Goal: Task Accomplishment & Management: Manage account settings

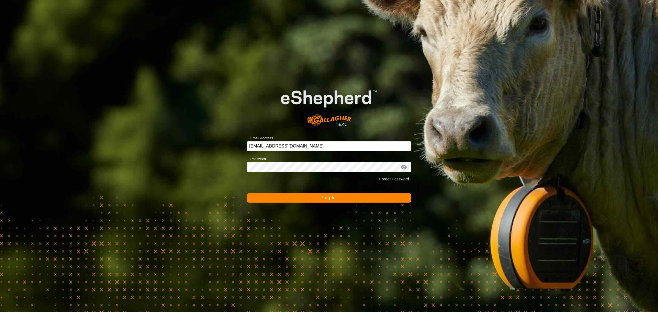
click at [327, 200] on span "Log In" at bounding box center [328, 197] width 13 height 5
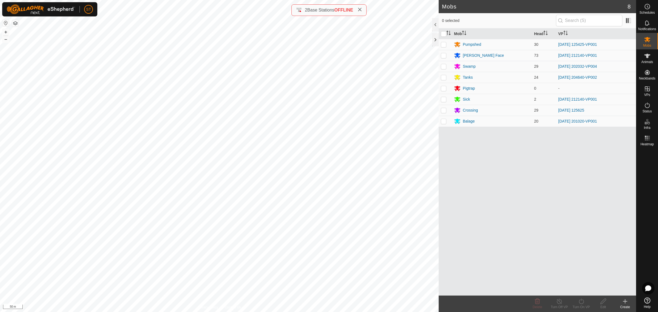
click at [627, 303] on icon at bounding box center [625, 301] width 7 height 7
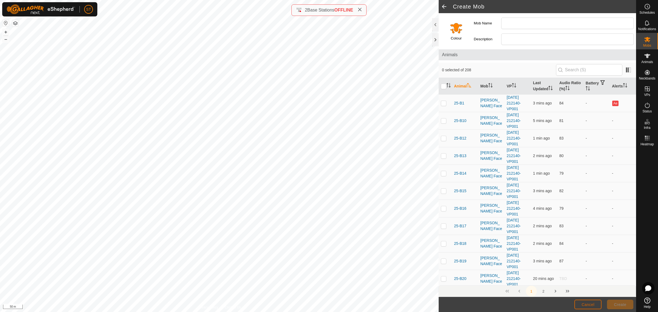
click at [588, 302] on button "Cancel" at bounding box center [587, 305] width 27 height 10
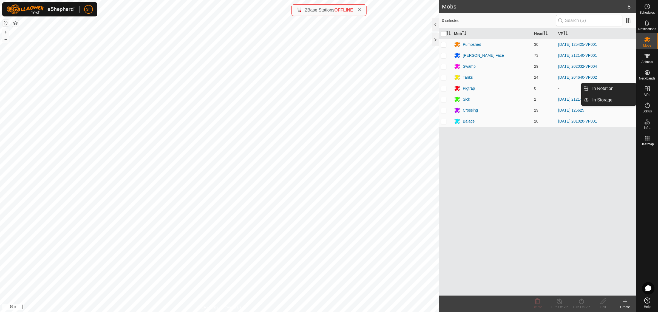
click at [648, 90] on icon at bounding box center [647, 89] width 7 height 7
click at [605, 89] on link "In Rotation" at bounding box center [612, 88] width 47 height 11
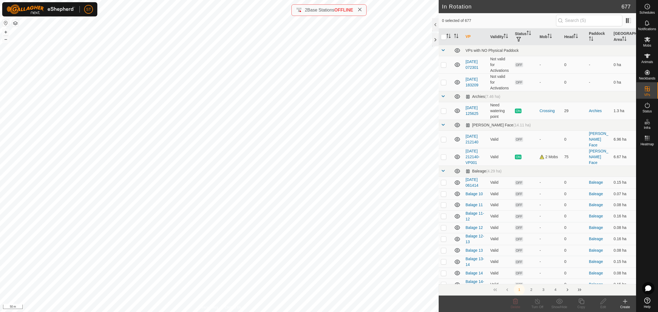
click at [625, 304] on icon at bounding box center [625, 301] width 7 height 7
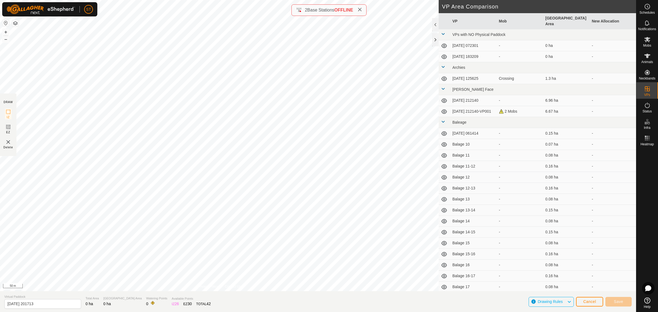
click at [89, 306] on div "DRAW IZ EZ Delete Privacy Policy Contact Us + – ⇧ i 50 m VP Area Comparison VP …" at bounding box center [318, 156] width 636 height 312
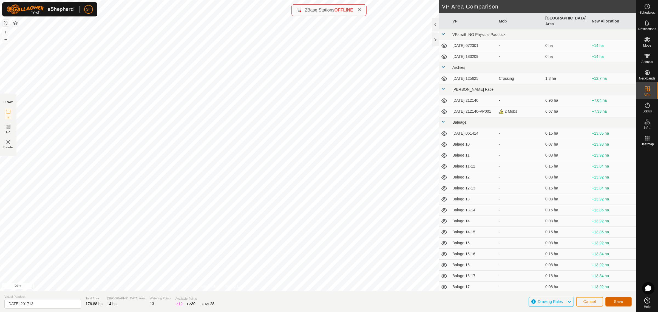
click at [612, 300] on button "Save" at bounding box center [618, 302] width 26 height 10
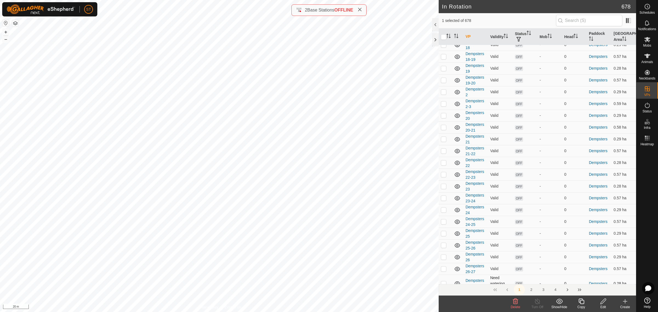
scroll to position [2221, 0]
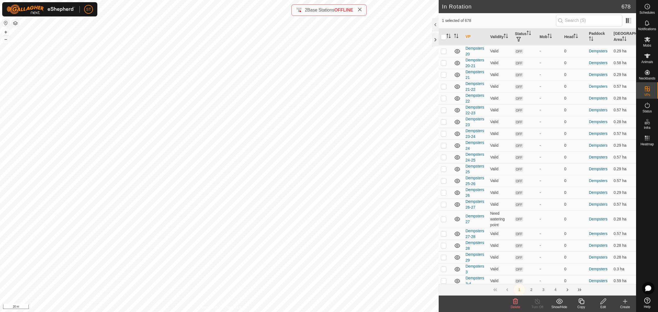
click at [532, 290] on button "2" at bounding box center [531, 289] width 11 height 11
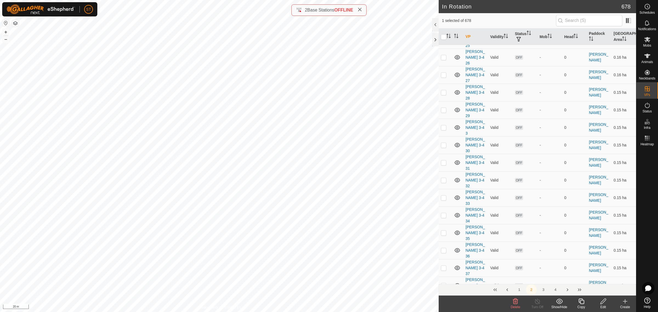
scroll to position [1917, 0]
checkbox input "true"
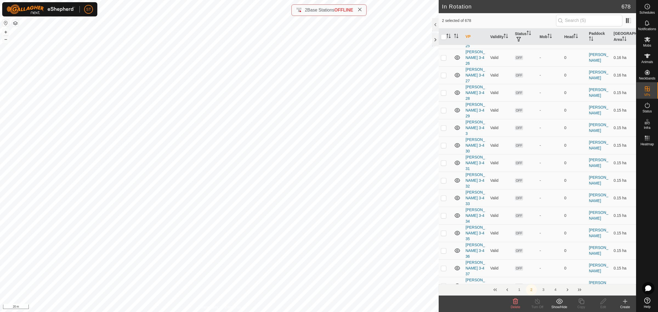
click at [513, 303] on icon at bounding box center [515, 300] width 5 height 5
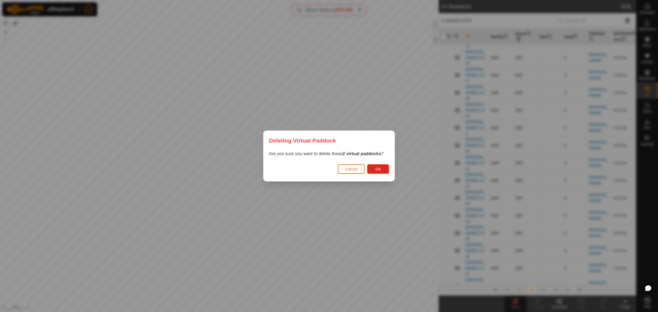
click at [351, 170] on span "Cancel" at bounding box center [351, 169] width 13 height 4
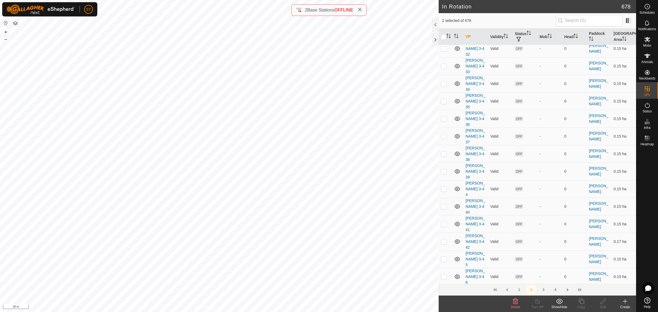
scroll to position [2054, 0]
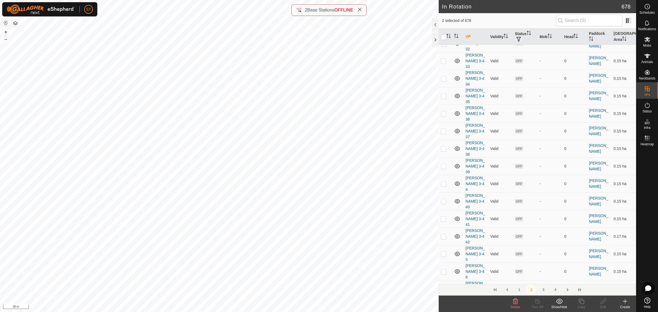
checkbox input "false"
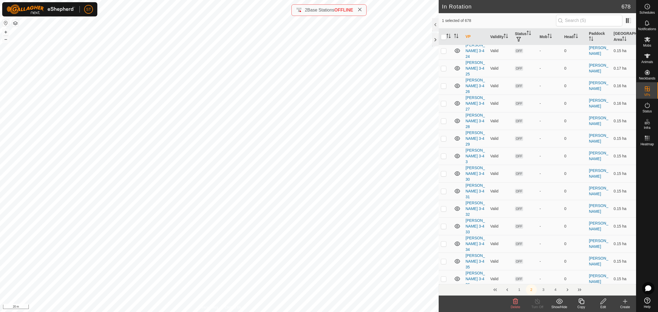
scroll to position [1883, 0]
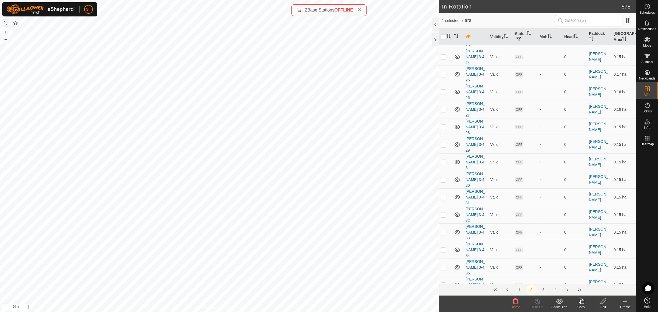
click at [514, 303] on icon at bounding box center [515, 301] width 7 height 7
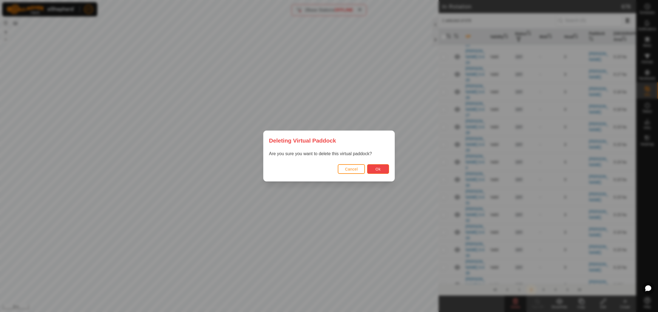
click at [376, 168] on span "Ok" at bounding box center [377, 169] width 5 height 4
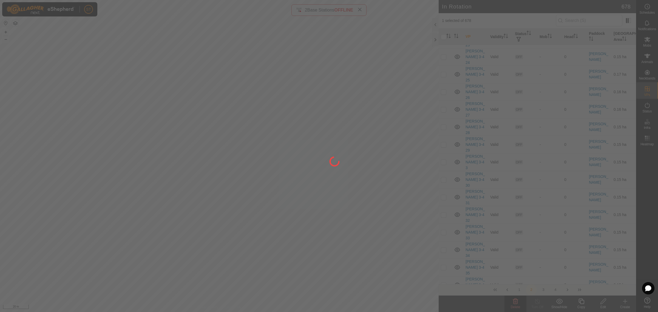
checkbox input "false"
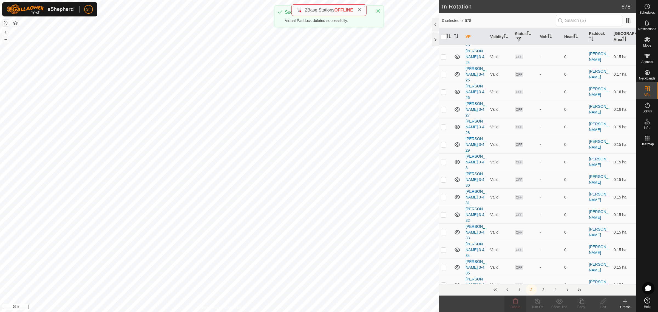
click at [514, 302] on icon at bounding box center [515, 301] width 7 height 7
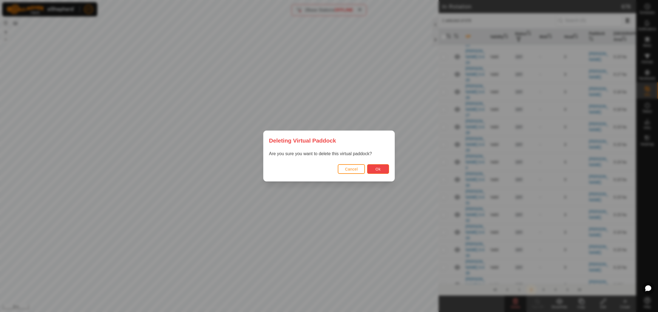
click at [381, 169] on button "Ok" at bounding box center [378, 169] width 22 height 10
checkbox input "false"
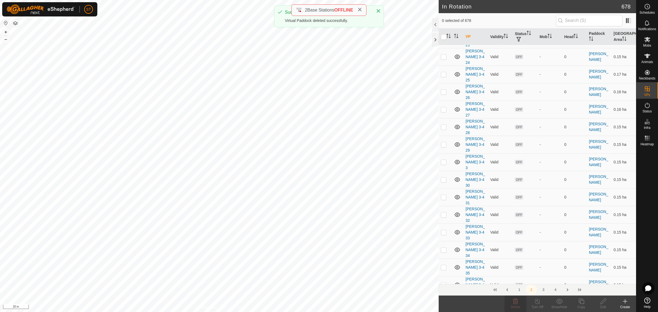
click at [517, 302] on icon at bounding box center [515, 301] width 7 height 7
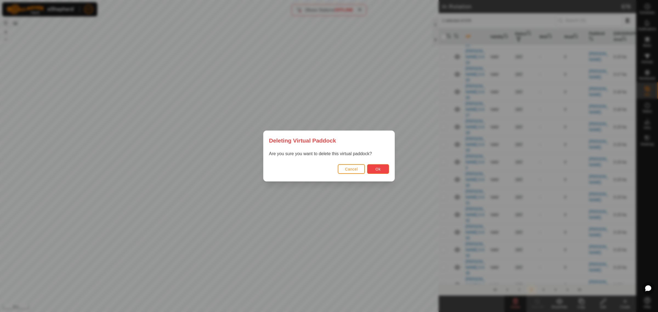
click at [378, 172] on button "Ok" at bounding box center [378, 169] width 22 height 10
checkbox input "false"
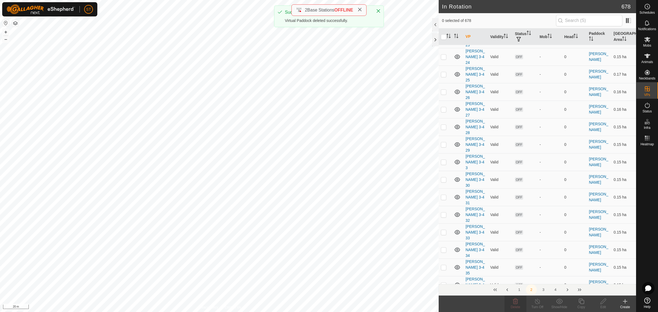
click at [513, 302] on icon at bounding box center [515, 300] width 5 height 5
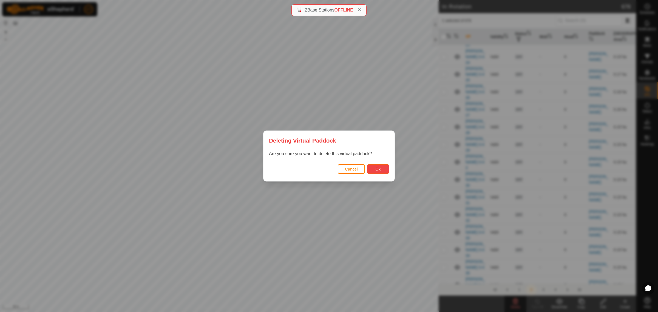
click at [379, 170] on span "Ok" at bounding box center [377, 169] width 5 height 4
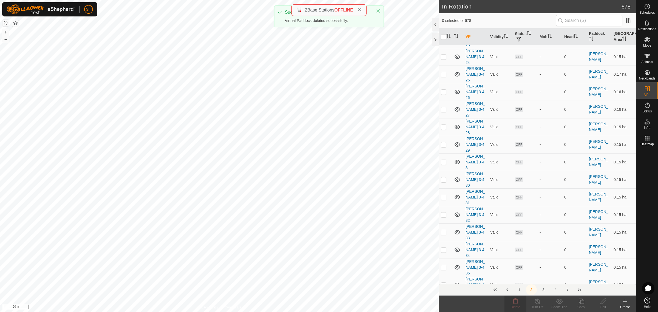
checkbox input "true"
click at [516, 301] on icon at bounding box center [515, 301] width 7 height 7
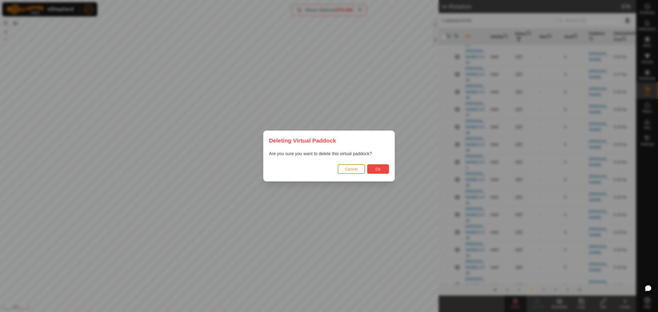
click at [384, 171] on button "Ok" at bounding box center [378, 169] width 22 height 10
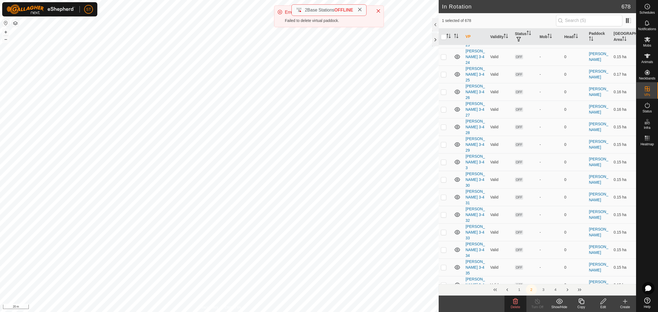
checkbox input "true"
click at [513, 302] on icon at bounding box center [515, 300] width 5 height 5
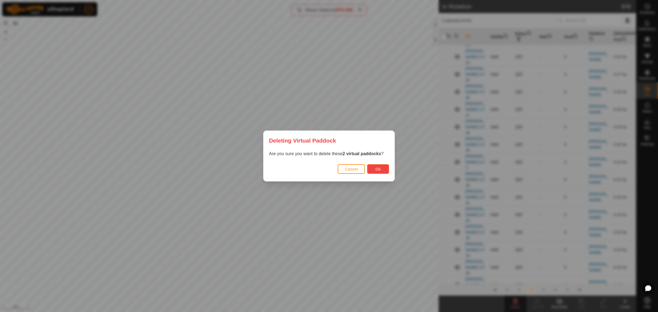
click at [380, 165] on button "Ok" at bounding box center [378, 169] width 22 height 10
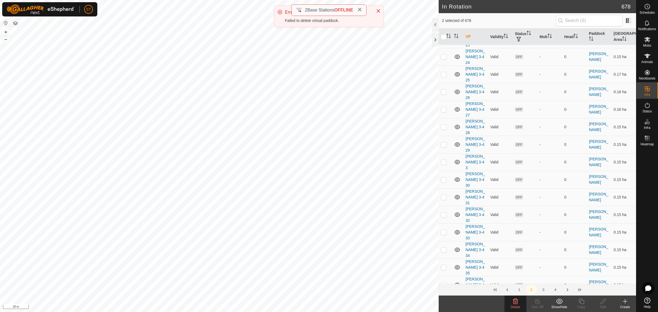
checkbox input "false"
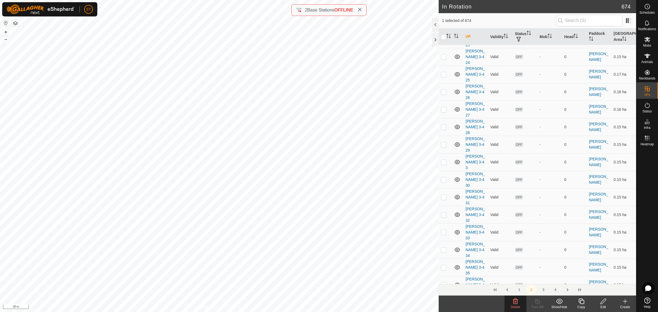
checkbox input "true"
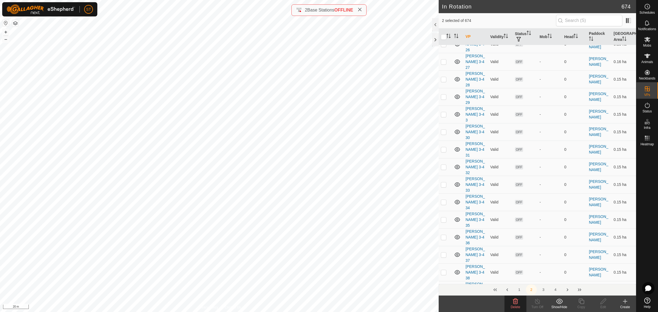
scroll to position [1951, 0]
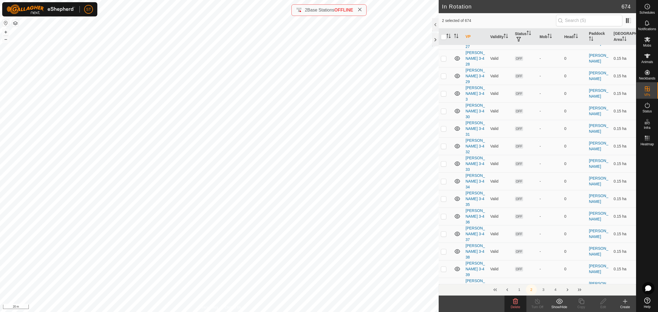
checkbox input "false"
click at [515, 303] on icon at bounding box center [515, 300] width 5 height 5
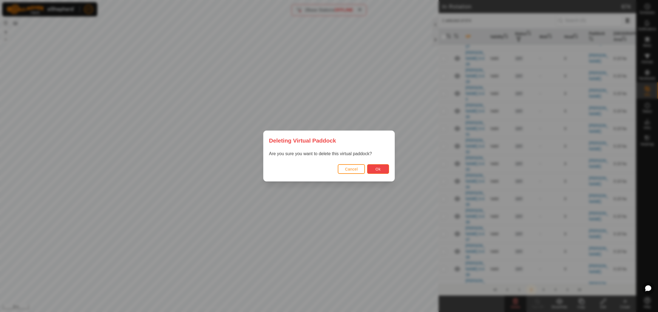
click at [385, 172] on button "Ok" at bounding box center [378, 169] width 22 height 10
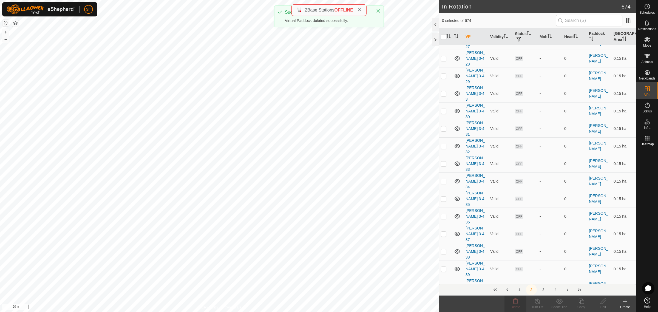
checkbox input "false"
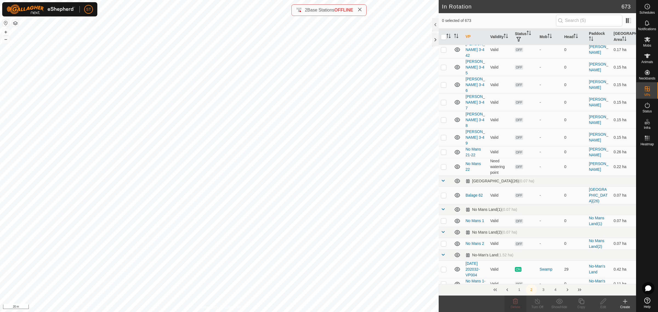
scroll to position [2309, 0]
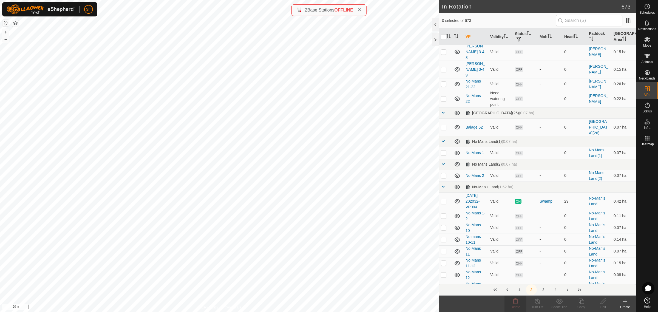
click at [556, 289] on button "4" at bounding box center [555, 289] width 11 height 11
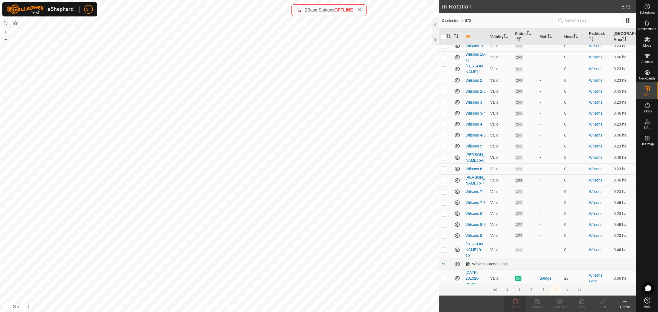
scroll to position [816, 0]
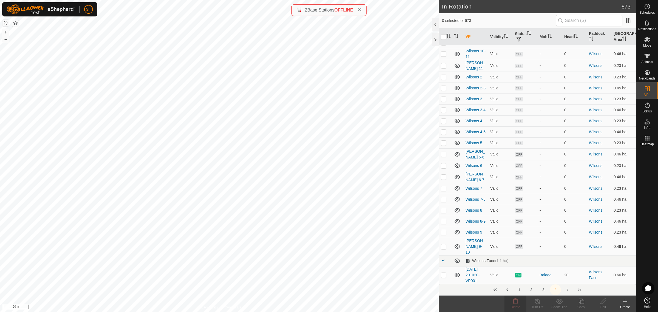
click at [443, 249] on p-checkbox at bounding box center [443, 246] width 5 height 4
checkbox input "false"
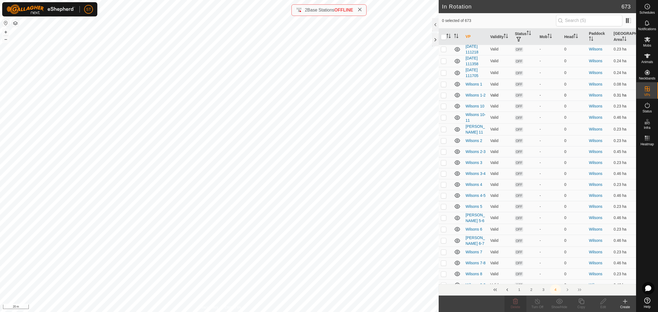
scroll to position [748, 0]
click at [443, 134] on p-checkbox at bounding box center [443, 132] width 5 height 4
checkbox input "false"
click at [625, 304] on icon at bounding box center [625, 301] width 7 height 7
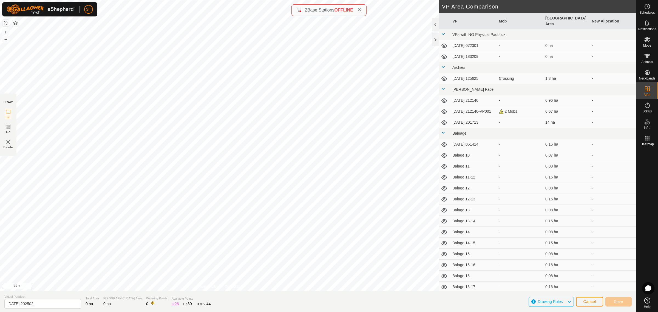
click at [342, 12] on div "DRAW IZ EZ Delete Privacy Policy Contact Us + – ⇧ i 10 m VP Area Comparison VP …" at bounding box center [318, 156] width 636 height 312
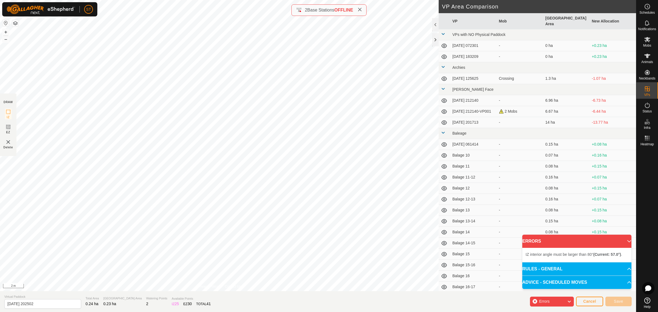
click at [189, 306] on div "DRAW IZ EZ Delete Privacy Policy Contact Us IZ interior angle must be larger th…" at bounding box center [318, 156] width 636 height 312
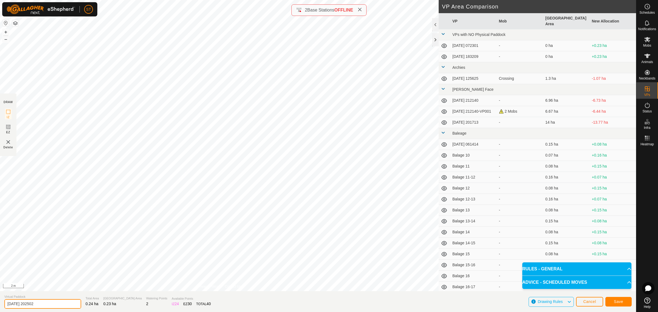
drag, startPoint x: 39, startPoint y: 306, endPoint x: -17, endPoint y: 306, distance: 56.2
click at [0, 306] on html "ST Schedules Notifications Mobs Animals Neckbands VPs Status Infra Heatmap Help…" at bounding box center [329, 156] width 658 height 312
drag, startPoint x: 30, startPoint y: 303, endPoint x: -42, endPoint y: 303, distance: 72.6
click at [0, 303] on html "ST Schedules Notifications Mobs Animals Neckbands VPs Status Infra Heatmap Help…" at bounding box center [329, 156] width 658 height 312
type input "Wilsons 12"
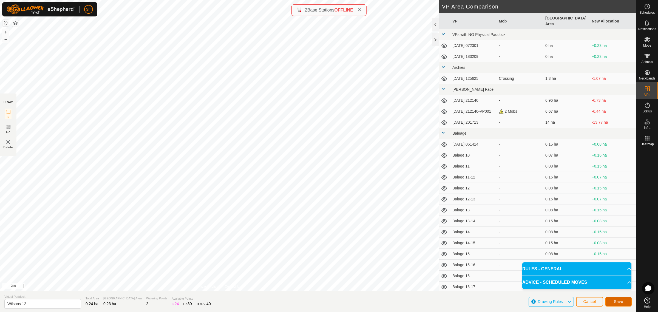
click at [612, 301] on button "Save" at bounding box center [618, 302] width 26 height 10
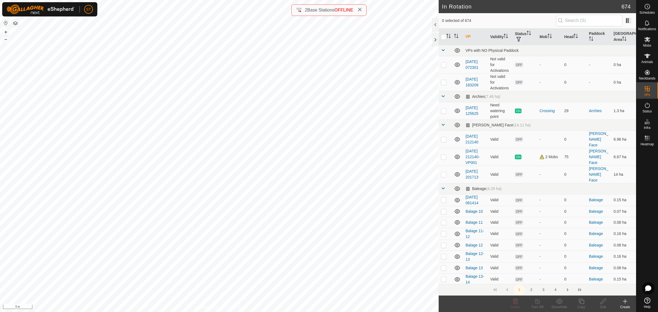
click at [624, 303] on icon at bounding box center [625, 301] width 7 height 7
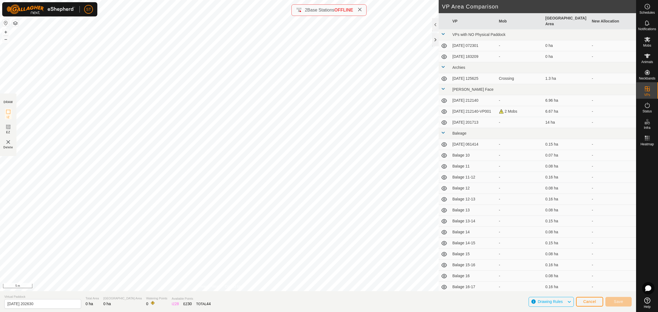
click at [266, 0] on html "ST Schedules Notifications Mobs Animals Neckbands VPs Status Infra Heatmap Help…" at bounding box center [329, 156] width 658 height 312
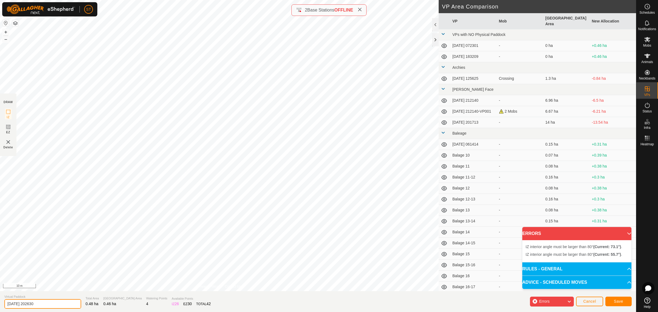
drag, startPoint x: 47, startPoint y: 304, endPoint x: -16, endPoint y: 305, distance: 63.3
click at [0, 305] on html "ST Schedules Notifications Mobs Animals Neckbands VPs Status Infra Heatmap Help…" at bounding box center [329, 156] width 658 height 312
paste input "Wilsons 12"
type input "[PERSON_NAME] 11-12"
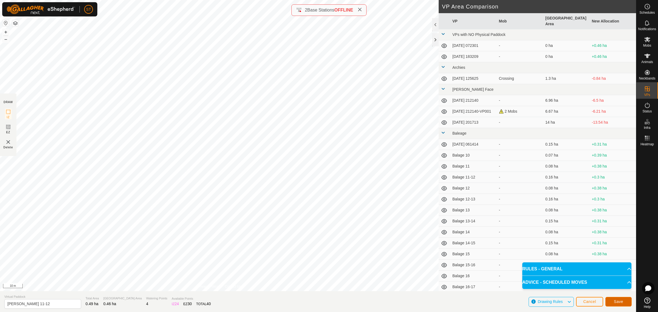
click at [610, 298] on button "Save" at bounding box center [618, 302] width 26 height 10
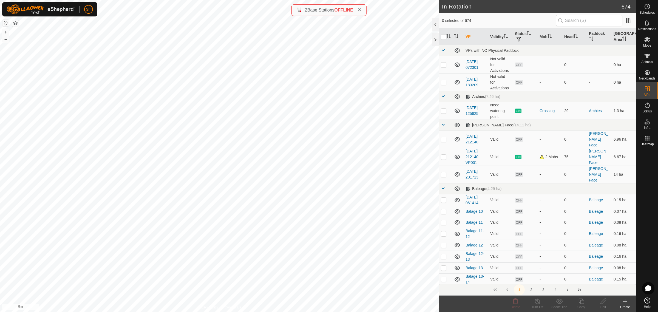
click at [625, 301] on icon at bounding box center [625, 301] width 4 height 0
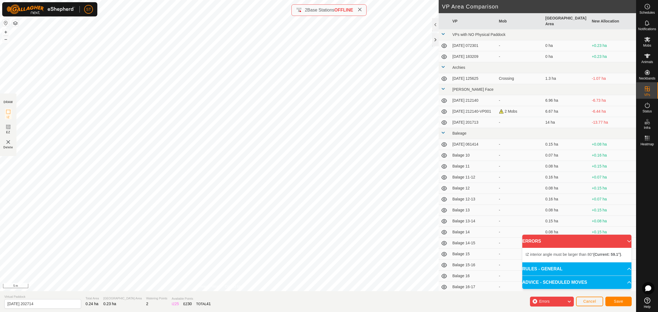
click at [147, 303] on div "DRAW IZ EZ Delete Privacy Policy Contact Us + – ⇧ i 5 m VP Area Comparison VP M…" at bounding box center [318, 156] width 636 height 312
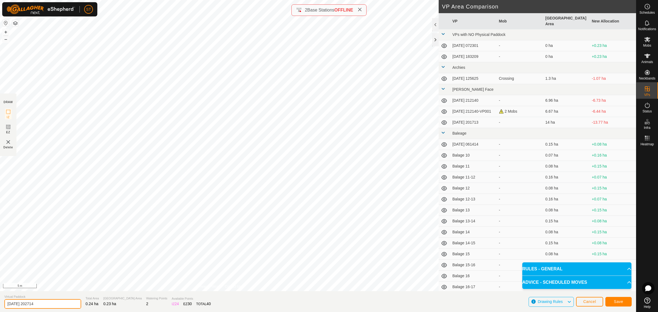
drag, startPoint x: 57, startPoint y: 304, endPoint x: -16, endPoint y: 304, distance: 72.9
click at [0, 304] on html "ST Schedules Notifications Mobs Animals Neckbands VPs Status Infra Heatmap Help…" at bounding box center [329, 156] width 658 height 312
paste input "Wilsons 12"
type input "[PERSON_NAME] 13"
click at [617, 301] on span "Save" at bounding box center [618, 301] width 9 height 4
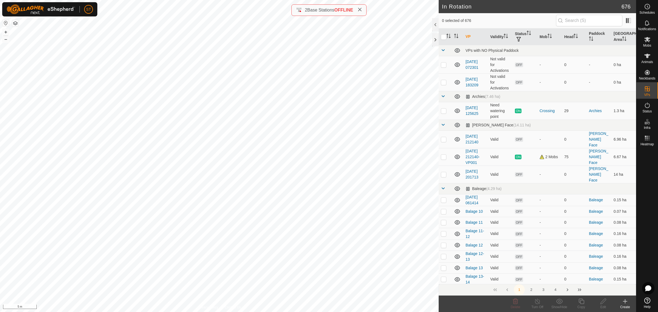
click at [623, 303] on icon at bounding box center [625, 301] width 7 height 7
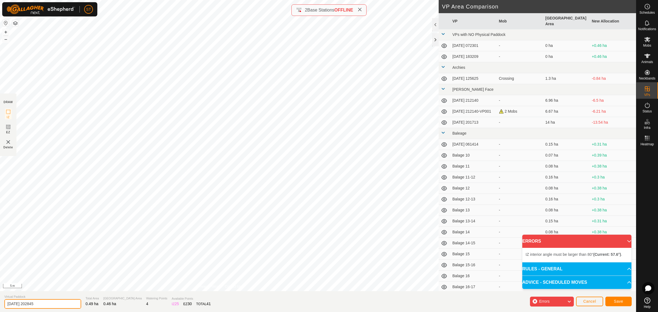
drag, startPoint x: 40, startPoint y: 305, endPoint x: -7, endPoint y: 310, distance: 47.1
click at [0, 310] on html "ST Schedules Notifications Mobs Animals Neckbands VPs Status Infra Heatmap Help…" at bounding box center [329, 156] width 658 height 312
paste input "Wilsons 12"
type input "[PERSON_NAME] 12-13"
click at [249, 310] on div "DRAW IZ EZ Delete Privacy Policy Contact Us + – ⇧ i 5 m VP Area Comparison VP M…" at bounding box center [318, 156] width 636 height 312
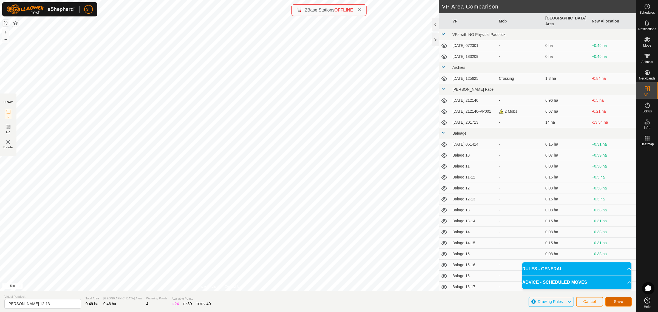
click at [620, 299] on button "Save" at bounding box center [618, 302] width 26 height 10
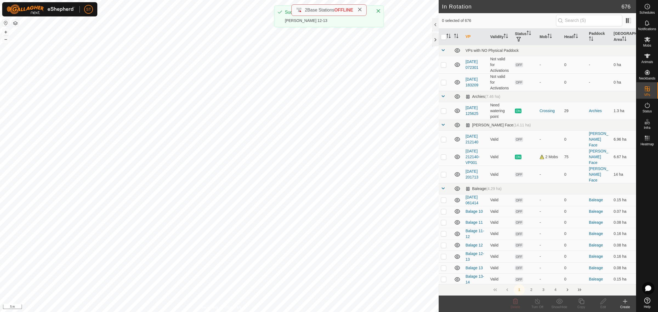
click at [625, 301] on icon at bounding box center [625, 301] width 4 height 0
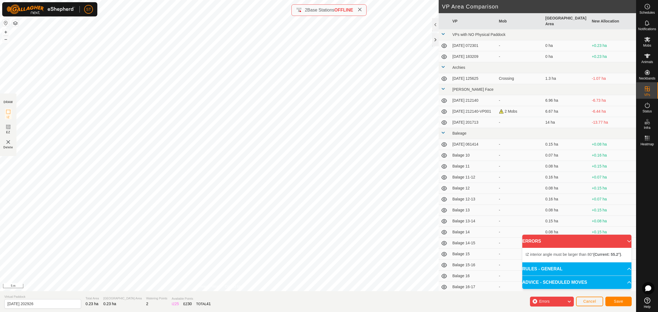
click at [197, 307] on div "DRAW IZ EZ Delete Privacy Policy Contact Us Segment length must be longer than …" at bounding box center [318, 156] width 636 height 312
click at [273, 70] on div "IZ interior angle must be larger than 80° (Current: 55.2°) . + – ⇧ i 2 m" at bounding box center [219, 145] width 438 height 291
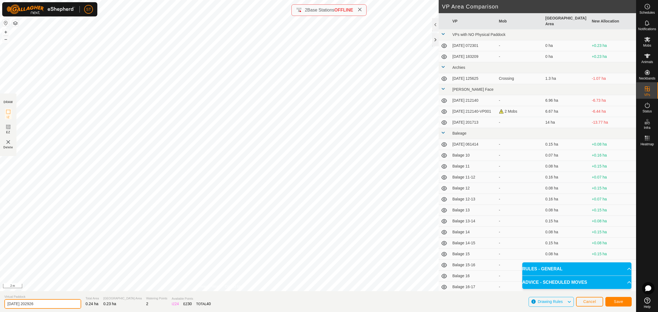
drag, startPoint x: 39, startPoint y: 308, endPoint x: -28, endPoint y: 310, distance: 66.9
click at [0, 310] on html "ST Schedules Notifications Mobs Animals Neckbands VPs Status Infra Heatmap Help…" at bounding box center [329, 156] width 658 height 312
paste input "Wilsons 12"
type input "[PERSON_NAME] 14"
click at [619, 301] on span "Save" at bounding box center [618, 301] width 9 height 4
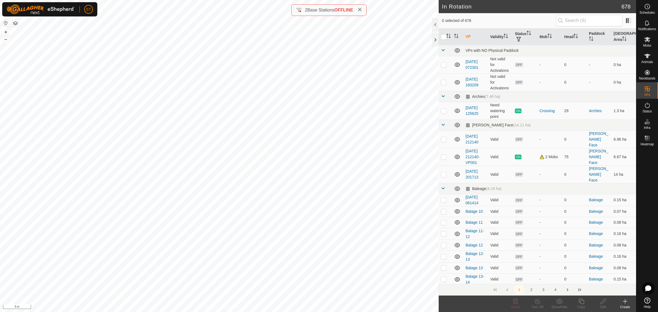
click at [626, 304] on div "Create" at bounding box center [625, 306] width 22 height 5
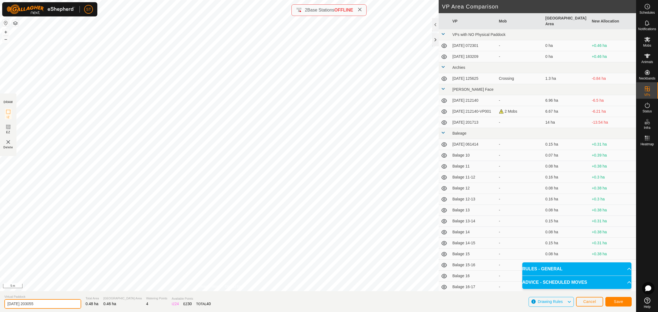
drag, startPoint x: 43, startPoint y: 304, endPoint x: -33, endPoint y: 306, distance: 75.7
click at [0, 306] on html "ST Schedules Notifications Mobs Animals Neckbands VPs Status Infra Heatmap Help…" at bounding box center [329, 156] width 658 height 312
paste input "Wilsons 12"
type input "[PERSON_NAME] 13-14"
click at [612, 302] on button "Save" at bounding box center [618, 302] width 26 height 10
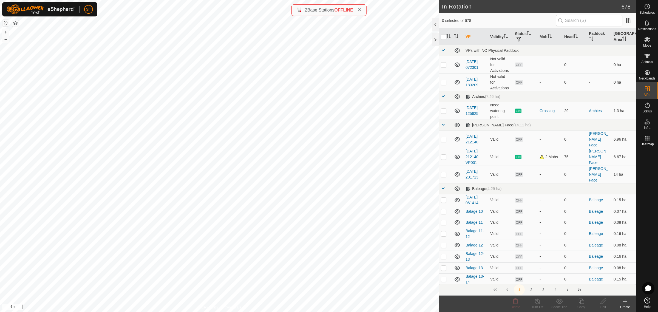
click at [626, 303] on icon at bounding box center [625, 301] width 7 height 7
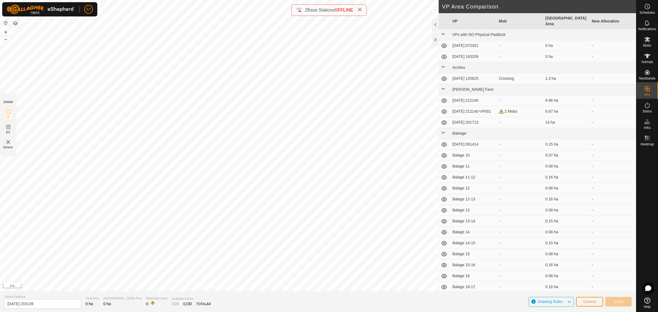
click at [323, 0] on html "ST Schedules Notifications Mobs Animals Neckbands VPs Status Infra Heatmap Help…" at bounding box center [329, 156] width 658 height 312
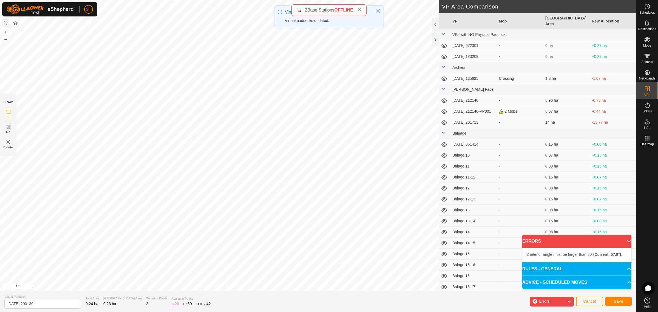
click at [219, 312] on html "ST Schedules Notifications Mobs Animals Neckbands VPs Status Infra Heatmap Help…" at bounding box center [329, 156] width 658 height 312
click at [238, 293] on div "DRAW IZ EZ Delete Privacy Policy Contact Us + – ⇧ i 5 m VP Area Comparison VP M…" at bounding box center [318, 156] width 636 height 312
click at [269, 312] on html "ST Schedules Notifications Mobs Animals Neckbands VPs Status Infra Heatmap Help…" at bounding box center [329, 156] width 658 height 312
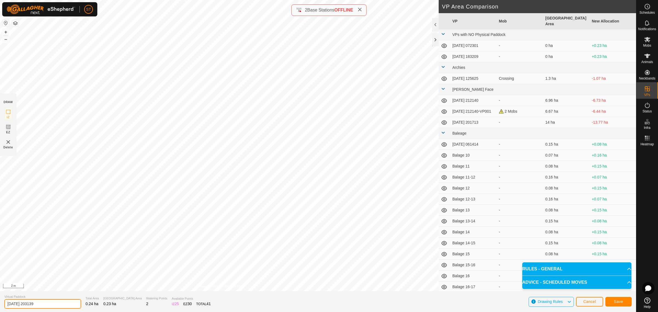
drag, startPoint x: 45, startPoint y: 300, endPoint x: -8, endPoint y: 308, distance: 53.0
click at [0, 308] on html "ST Schedules Notifications Mobs Animals Neckbands VPs Status Infra Heatmap Help…" at bounding box center [329, 156] width 658 height 312
paste input "Wilsons 12"
type input "Wilsons 15"
click at [616, 298] on button "Save" at bounding box center [618, 302] width 26 height 10
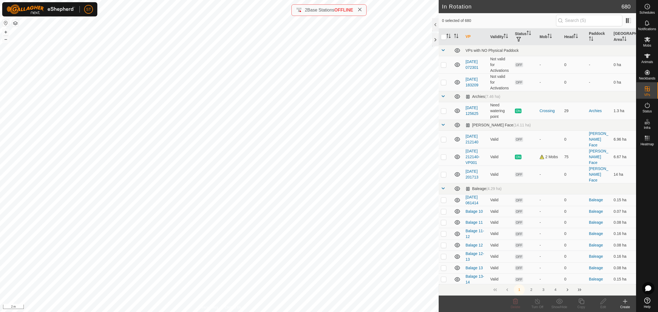
click at [626, 302] on icon at bounding box center [625, 301] width 7 height 7
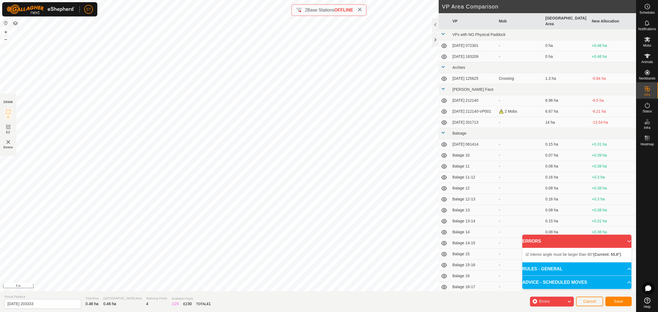
click at [269, 310] on div "DRAW IZ EZ Delete Privacy Policy Contact Us + – ⇧ i 5 m VP Area Comparison VP M…" at bounding box center [318, 156] width 636 height 312
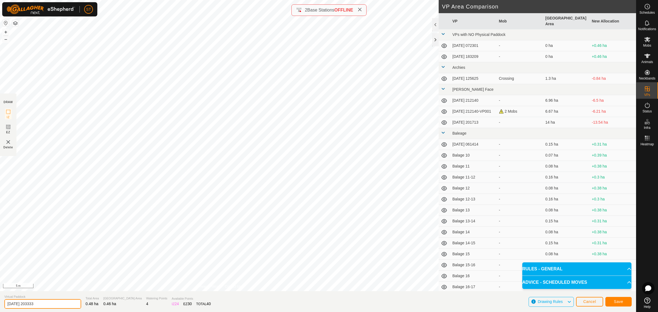
drag, startPoint x: 36, startPoint y: 305, endPoint x: -16, endPoint y: 308, distance: 51.4
click at [0, 308] on html "ST Schedules Notifications Mobs Animals Neckbands VPs Status Infra Heatmap Help…" at bounding box center [329, 156] width 658 height 312
paste input "Wilsons 12"
type input "[PERSON_NAME] 14-15"
click at [616, 301] on span "Save" at bounding box center [618, 301] width 9 height 4
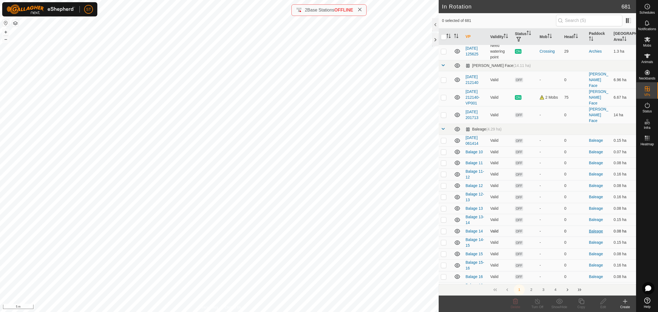
scroll to position [103, 0]
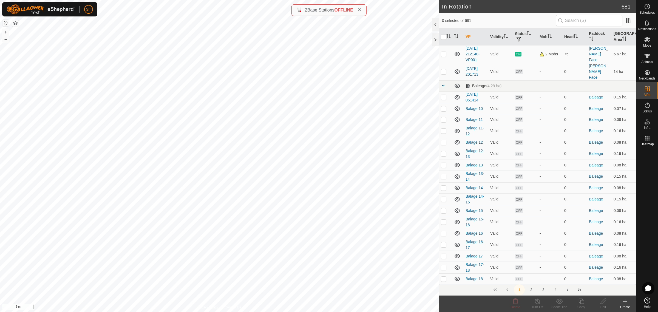
click at [555, 288] on button "4" at bounding box center [555, 289] width 11 height 11
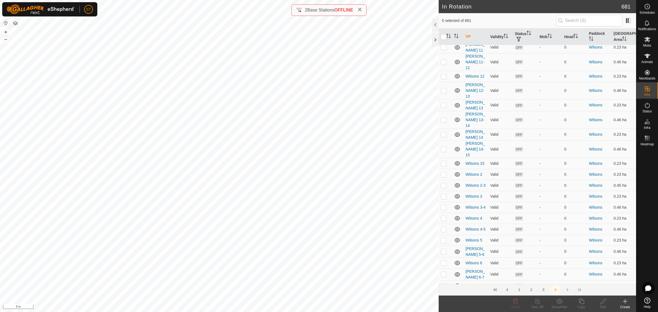
scroll to position [831, 0]
click at [444, 163] on p-checkbox at bounding box center [443, 165] width 5 height 4
checkbox input "false"
click at [443, 148] on p-checkbox at bounding box center [443, 150] width 5 height 4
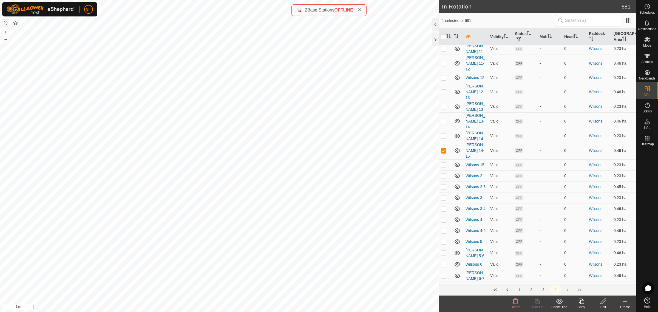
click at [443, 148] on p-checkbox at bounding box center [443, 150] width 5 height 4
checkbox input "false"
click at [623, 302] on icon at bounding box center [625, 301] width 7 height 7
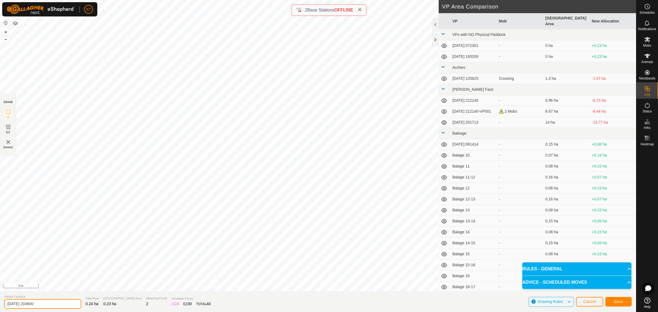
drag, startPoint x: 50, startPoint y: 306, endPoint x: -24, endPoint y: 307, distance: 74.0
click at [0, 307] on html "ST Schedules Notifications Mobs Animals Neckbands VPs Status Infra Heatmap Help…" at bounding box center [329, 156] width 658 height 312
paste input "Wilsons 12"
type input "[PERSON_NAME] 16"
click at [615, 303] on span "Save" at bounding box center [618, 301] width 9 height 4
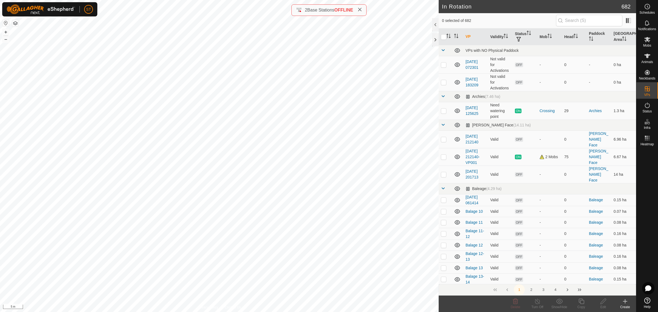
click at [554, 290] on button "4" at bounding box center [555, 289] width 11 height 11
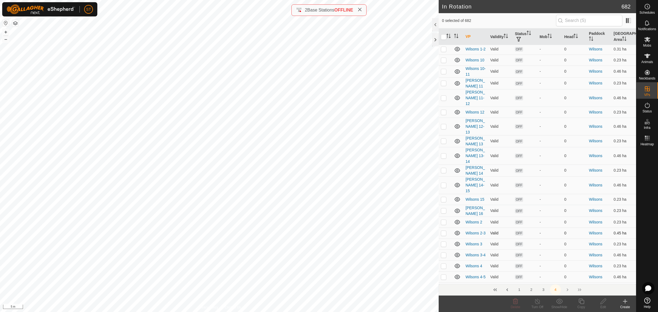
scroll to position [781, 0]
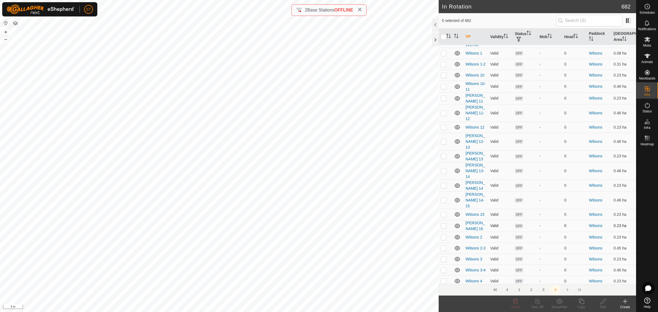
click at [443, 223] on p-checkbox at bounding box center [443, 225] width 5 height 4
checkbox input "true"
click at [624, 303] on icon at bounding box center [625, 301] width 7 height 7
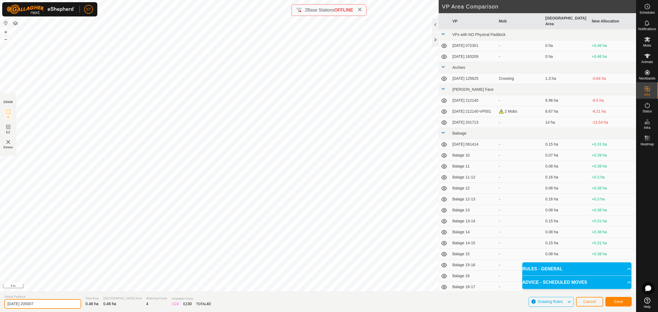
drag, startPoint x: 48, startPoint y: 302, endPoint x: -12, endPoint y: 305, distance: 59.8
click at [0, 305] on html "ST Schedules Notifications Mobs Animals Neckbands VPs Status Infra Heatmap Help…" at bounding box center [329, 156] width 658 height 312
paste input "Wilsons 12"
type input "[PERSON_NAME] 15-16"
click at [606, 301] on button "Save" at bounding box center [618, 302] width 26 height 10
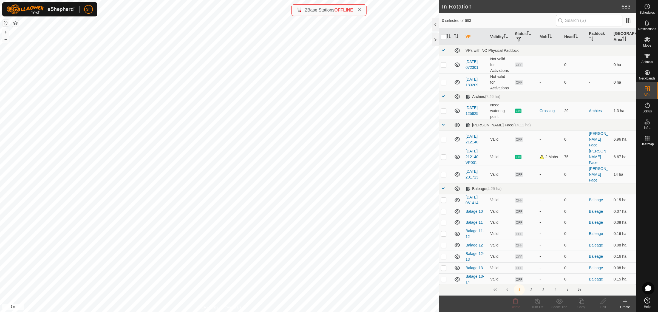
click at [625, 302] on icon at bounding box center [625, 301] width 7 height 7
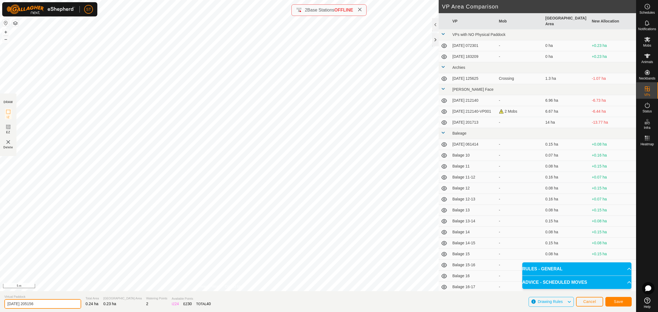
drag, startPoint x: 47, startPoint y: 305, endPoint x: -11, endPoint y: 309, distance: 57.9
click at [0, 309] on html "ST Schedules Notifications Mobs Animals Neckbands VPs Status Infra Heatmap Help…" at bounding box center [329, 156] width 658 height 312
paste input "Wilsons 12"
type input "[PERSON_NAME] 17"
click at [611, 302] on button "Save" at bounding box center [618, 302] width 26 height 10
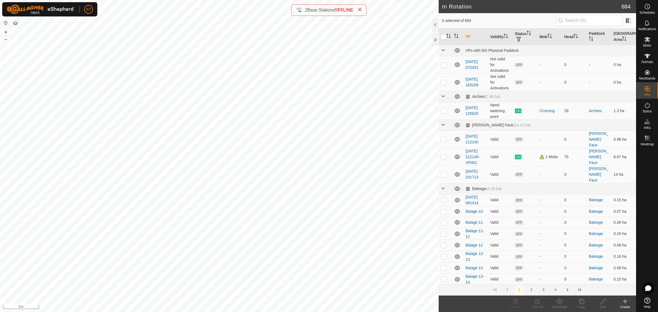
click at [626, 304] on icon at bounding box center [625, 301] width 7 height 7
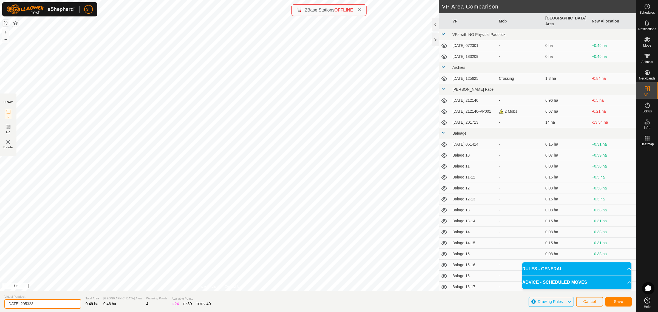
drag, startPoint x: 44, startPoint y: 301, endPoint x: -41, endPoint y: 306, distance: 85.3
click at [0, 306] on html "ST Schedules Notifications Mobs Animals Neckbands VPs Status Infra Heatmap Help…" at bounding box center [329, 156] width 658 height 312
paste input "Wilsons 12"
type input "[PERSON_NAME] 16-17"
click at [621, 300] on span "Save" at bounding box center [618, 301] width 9 height 4
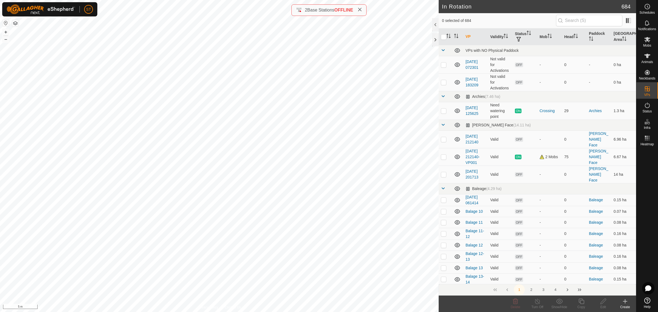
click at [624, 302] on icon at bounding box center [625, 301] width 7 height 7
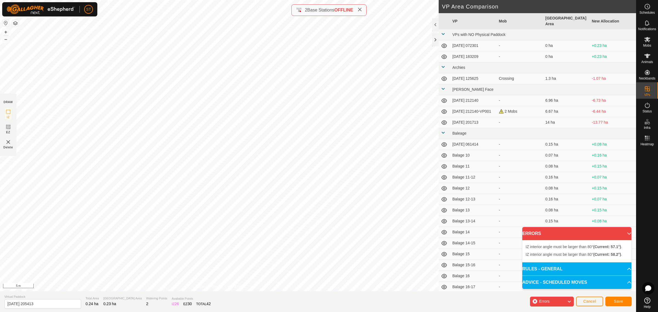
click at [187, 294] on div "DRAW IZ EZ Delete Privacy Policy Contact Us + – ⇧ i 5 m VP Area Comparison VP M…" at bounding box center [318, 156] width 636 height 312
click at [165, 299] on div "DRAW IZ EZ Delete Privacy Policy Contact Us + – ⇧ i 5 m VP Area Comparison VP M…" at bounding box center [318, 156] width 636 height 312
drag, startPoint x: 41, startPoint y: 306, endPoint x: -8, endPoint y: 313, distance: 49.3
click at [0, 312] on html "ST Schedules Notifications Mobs Animals Neckbands VPs Status Infra Heatmap Help…" at bounding box center [329, 156] width 658 height 312
paste input "Wilsons 12"
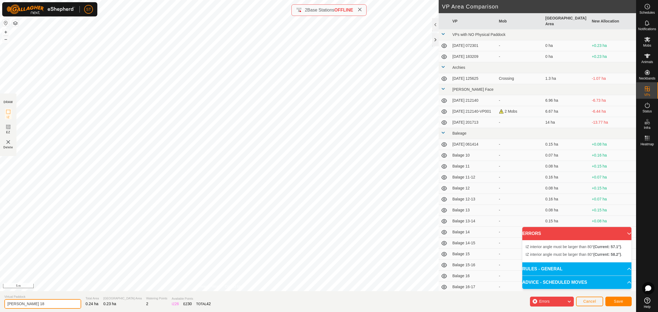
type input "[PERSON_NAME] 18"
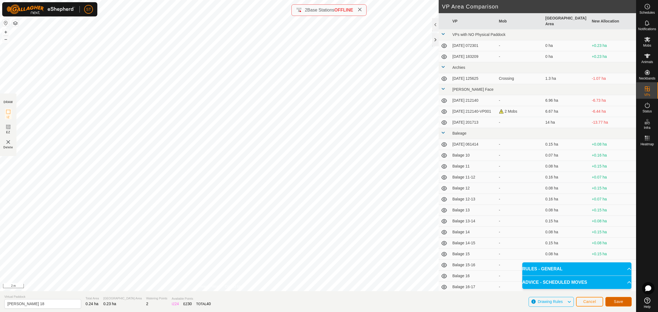
click at [614, 301] on span "Save" at bounding box center [618, 301] width 9 height 4
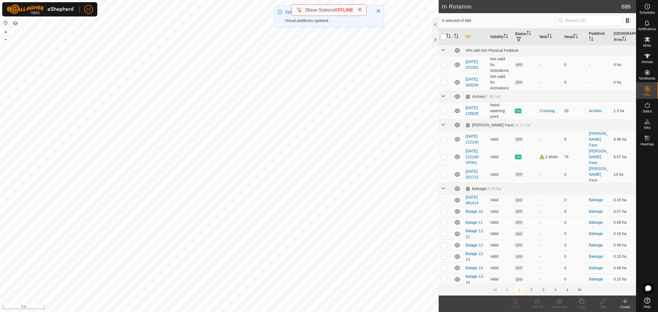
click at [624, 302] on icon at bounding box center [625, 301] width 7 height 7
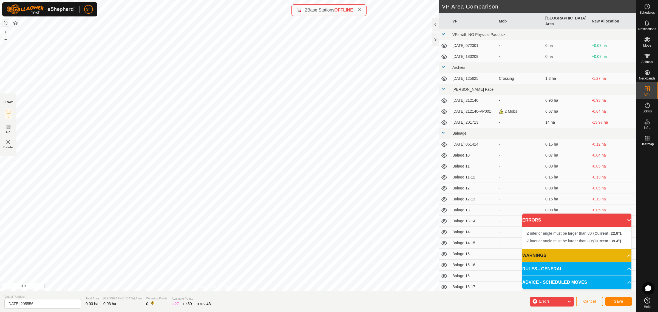
click at [103, 277] on div "IZ interior angle must be larger than 80° (Current: 22.8°) . + – ⇧ i 5 m" at bounding box center [219, 145] width 438 height 291
click at [123, 265] on div "IZ interior angle must be larger than 80° (Current: 15.1°) . + – ⇧ i 5 m" at bounding box center [219, 145] width 438 height 291
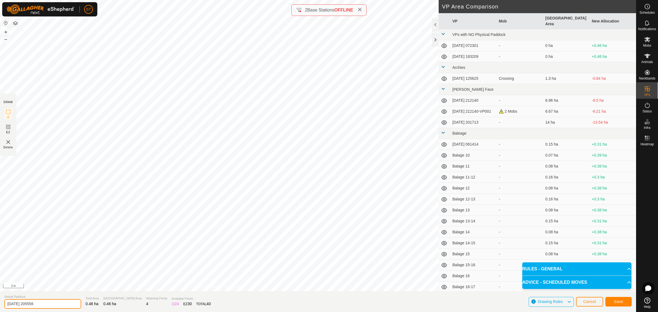
drag, startPoint x: 47, startPoint y: 306, endPoint x: -15, endPoint y: 308, distance: 61.7
click at [0, 308] on html "ST Schedules Notifications Mobs Animals Neckbands VPs Status Infra Heatmap Help…" at bounding box center [329, 156] width 658 height 312
paste input "Wilsons 12"
type input "[PERSON_NAME] 17-18"
click at [618, 300] on span "Save" at bounding box center [618, 301] width 9 height 4
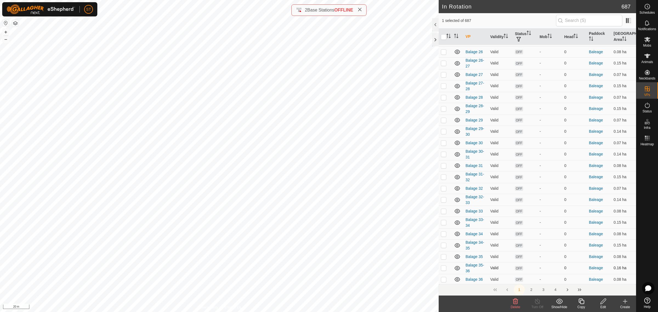
scroll to position [514, 0]
click at [543, 288] on button "3" at bounding box center [543, 289] width 11 height 11
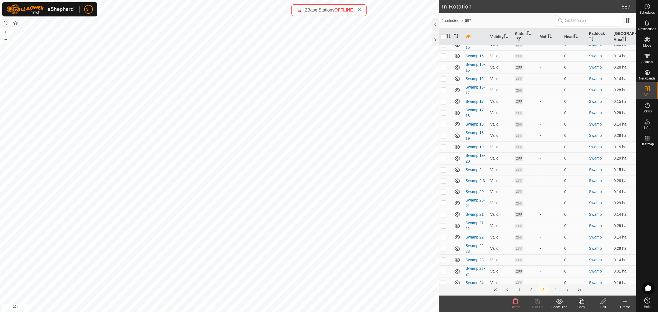
scroll to position [0, 0]
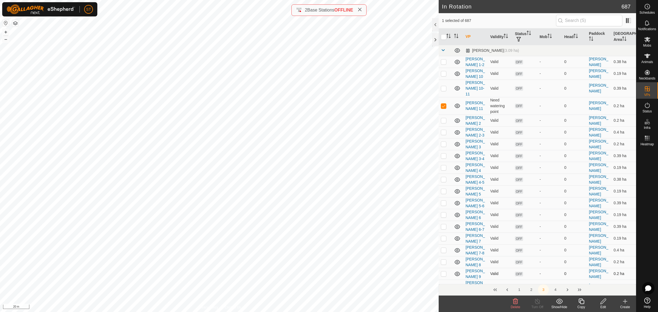
click at [444, 271] on p-checkbox at bounding box center [443, 273] width 5 height 4
checkbox input "false"
click at [443, 86] on p-checkbox at bounding box center [443, 88] width 5 height 4
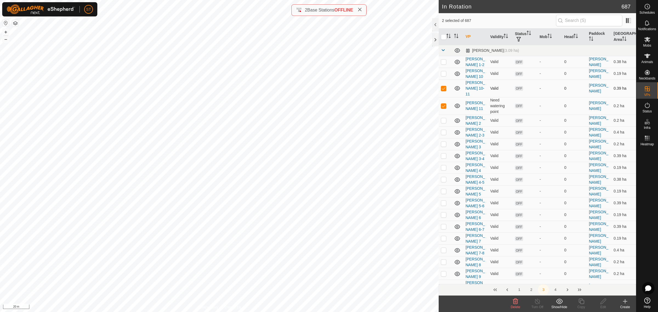
checkbox input "false"
click at [443, 104] on p-checkbox at bounding box center [443, 106] width 5 height 4
checkbox input "false"
click at [626, 303] on icon at bounding box center [625, 301] width 7 height 7
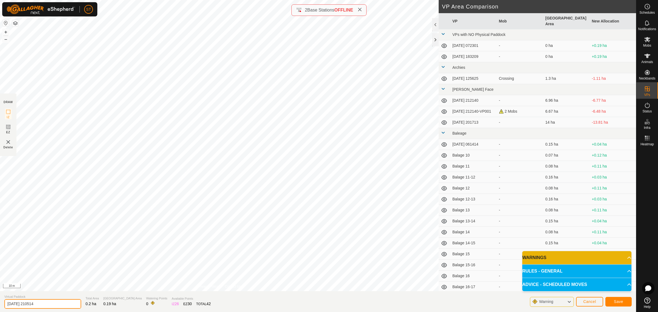
drag, startPoint x: -11, startPoint y: 304, endPoint x: -54, endPoint y: 304, distance: 43.3
click at [0, 304] on html "ST Schedules Notifications Mobs Animals Neckbands VPs Status Infra Heatmap Help…" at bounding box center [329, 156] width 658 height 312
type input "[PERSON_NAME] 12"
click at [609, 300] on button "Save" at bounding box center [618, 302] width 26 height 10
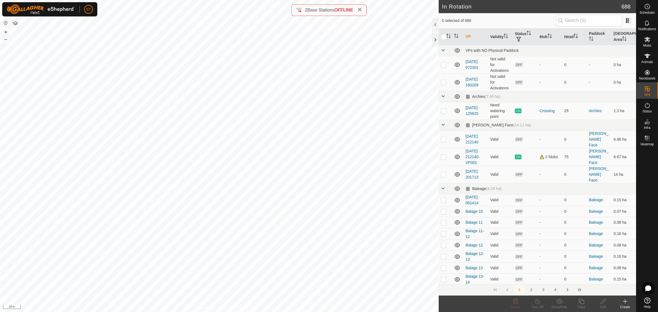
click at [622, 303] on icon at bounding box center [625, 301] width 7 height 7
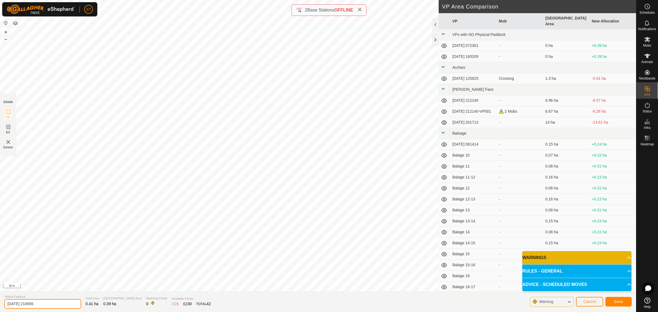
drag, startPoint x: 50, startPoint y: 306, endPoint x: -17, endPoint y: 309, distance: 67.5
click at [0, 309] on html "ST Schedules Notifications Mobs Animals Neckbands VPs Status Infra Heatmap Help…" at bounding box center [329, 156] width 658 height 312
type input "[PERSON_NAME] 11-12"
click at [620, 301] on span "Save" at bounding box center [618, 301] width 9 height 4
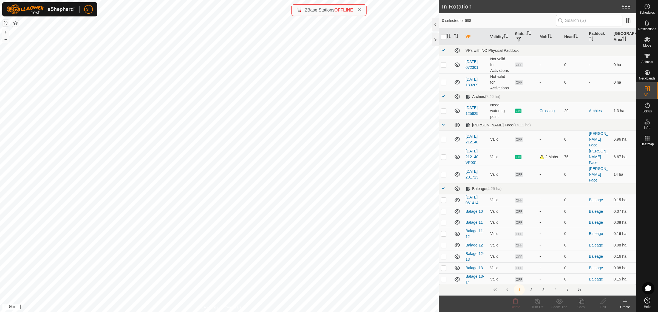
click at [623, 302] on icon at bounding box center [625, 301] width 7 height 7
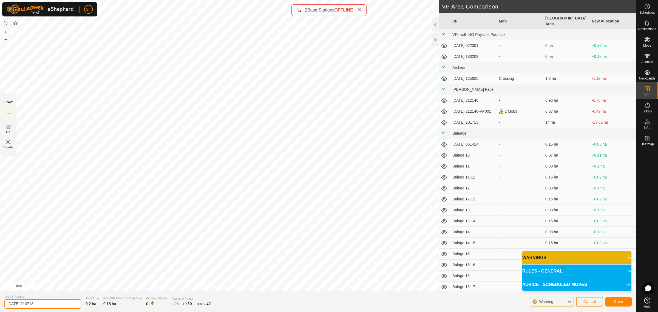
drag, startPoint x: 50, startPoint y: 302, endPoint x: -46, endPoint y: 304, distance: 95.9
click at [0, 304] on html "ST Schedules Notifications Mobs Animals Neckbands VPs Status Infra Heatmap Help…" at bounding box center [329, 156] width 658 height 312
type input "[PERSON_NAME] 13"
click at [620, 299] on span "Save" at bounding box center [618, 301] width 9 height 4
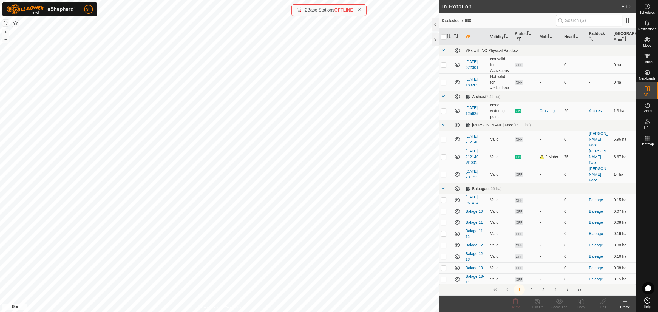
click at [624, 303] on icon at bounding box center [625, 301] width 7 height 7
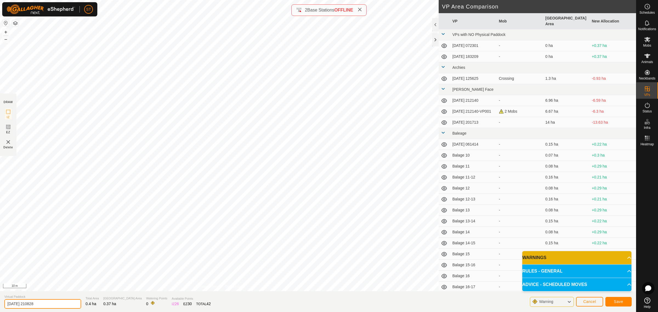
drag, startPoint x: 43, startPoint y: 302, endPoint x: -26, endPoint y: 310, distance: 69.8
click at [0, 310] on html "ST Schedules Notifications Mobs Animals Neckbands VPs Status Infra Heatmap Help…" at bounding box center [329, 156] width 658 height 312
type input "[PERSON_NAME] 12-13"
click at [623, 301] on button "Save" at bounding box center [618, 302] width 26 height 10
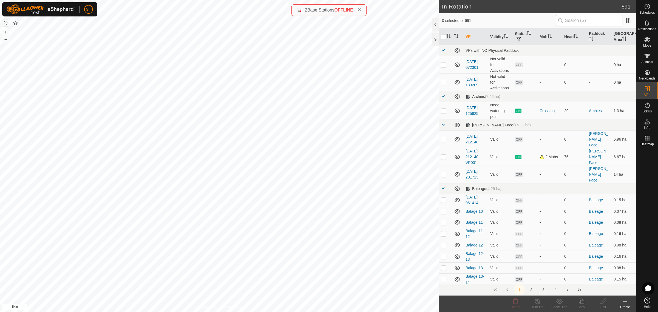
click at [624, 303] on icon at bounding box center [625, 301] width 7 height 7
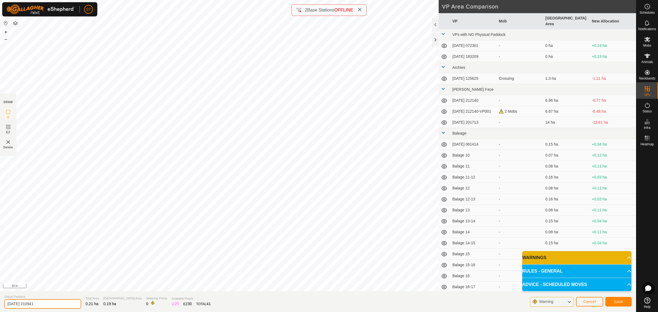
drag, startPoint x: 46, startPoint y: 305, endPoint x: -55, endPoint y: 301, distance: 101.5
click at [0, 301] on html "ST Schedules Notifications Mobs Animals Neckbands VPs Status Infra Heatmap Help…" at bounding box center [329, 156] width 658 height 312
type input "[PERSON_NAME] 14"
click at [619, 301] on span "Save" at bounding box center [618, 301] width 9 height 4
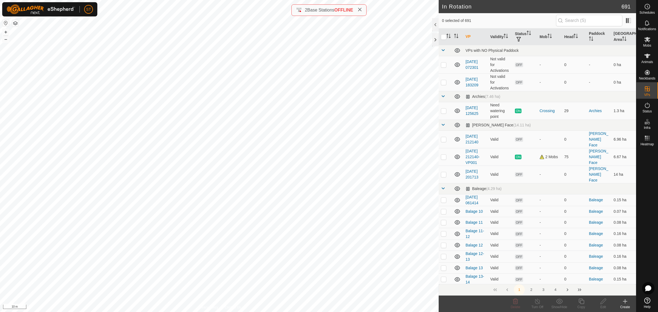
click at [17, 312] on html "ST Schedules Notifications Mobs Animals Neckbands VPs Status Infra Heatmap Help…" at bounding box center [329, 156] width 658 height 312
click at [362, 9] on icon at bounding box center [359, 9] width 4 height 4
click at [624, 302] on icon at bounding box center [625, 301] width 7 height 7
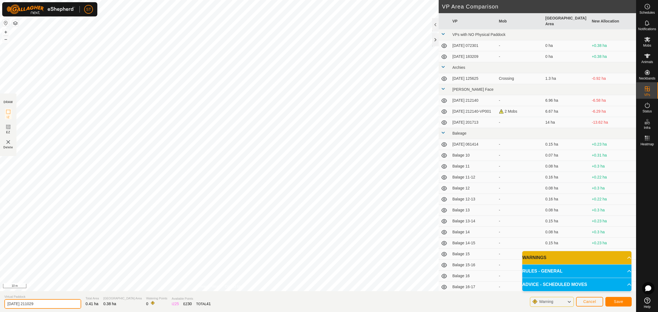
drag, startPoint x: 49, startPoint y: 306, endPoint x: -57, endPoint y: 306, distance: 105.2
click at [0, 306] on html "ST Schedules Notifications Mobs Animals Neckbands VPs Status Infra Heatmap Help…" at bounding box center [329, 156] width 658 height 312
type input "[PERSON_NAME] 13-14"
click at [613, 298] on button "Save" at bounding box center [618, 302] width 26 height 10
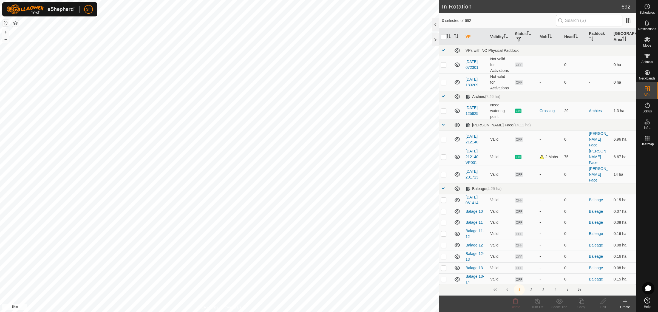
click at [623, 303] on icon at bounding box center [625, 301] width 7 height 7
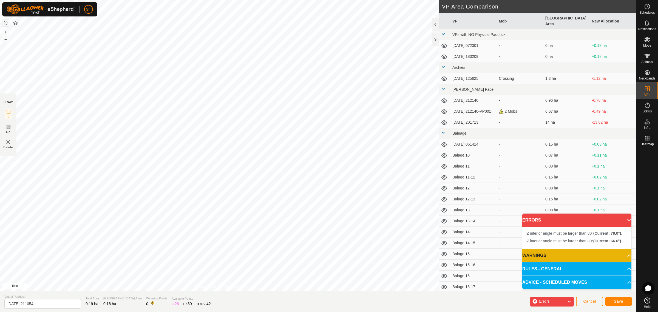
click at [226, 233] on div "IZ interior angle must be larger than 80° (Current: 79.0°) . + – ⇧ i 10 m" at bounding box center [219, 145] width 438 height 291
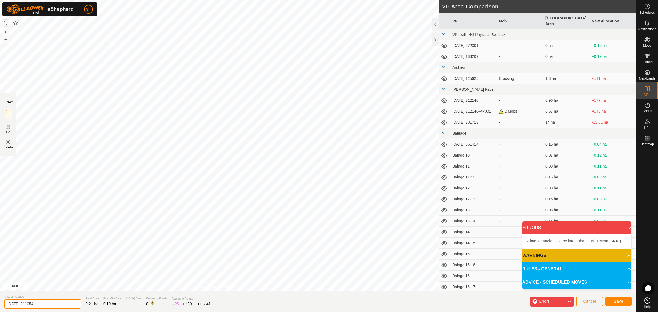
drag, startPoint x: 43, startPoint y: 302, endPoint x: -37, endPoint y: 310, distance: 80.4
click at [0, 310] on html "ST Schedules Notifications Mobs Animals Neckbands VPs Status Infra Heatmap Help…" at bounding box center [329, 156] width 658 height 312
type input "[PERSON_NAME] 15"
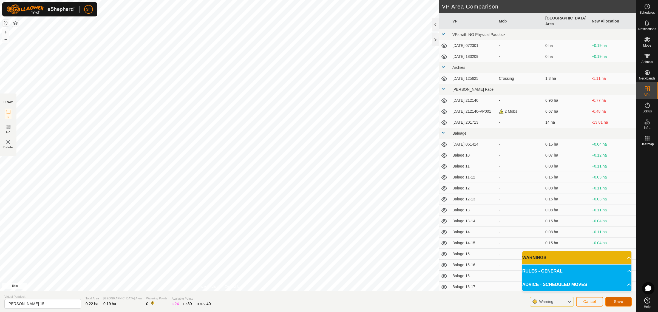
click at [609, 301] on button "Save" at bounding box center [618, 302] width 26 height 10
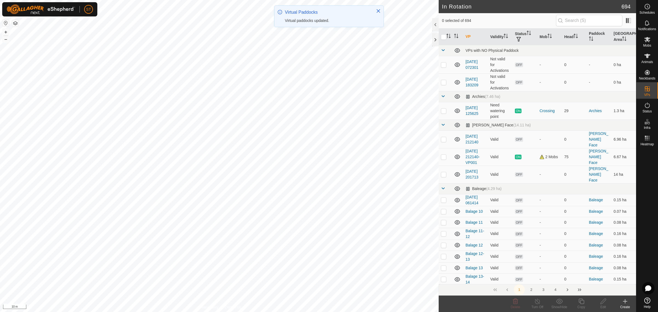
click at [624, 302] on icon at bounding box center [625, 301] width 7 height 7
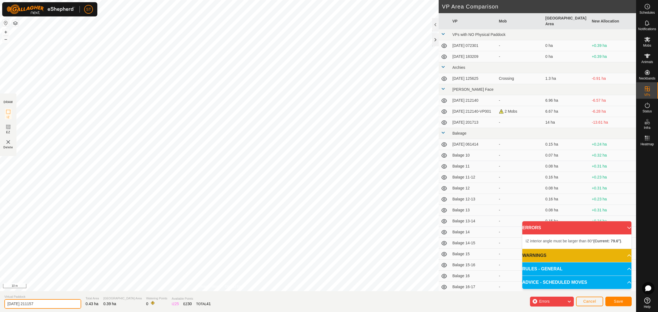
drag, startPoint x: 50, startPoint y: 303, endPoint x: 1, endPoint y: 303, distance: 49.1
click at [1, 303] on section "Virtual Paddock [DATE] 211157 Total Area 0.43 ha Grazing Area 0.39 ha Watering …" at bounding box center [318, 301] width 636 height 21
type input "[PERSON_NAME] 14-15"
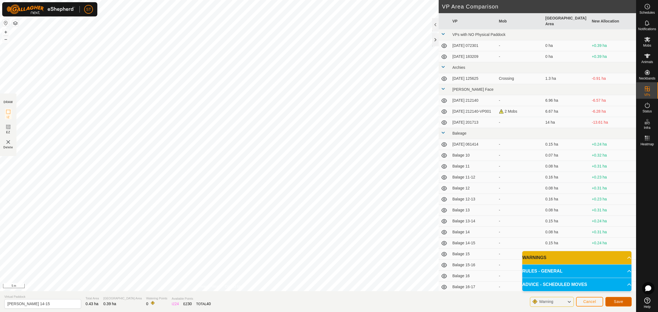
click at [614, 301] on span "Save" at bounding box center [618, 301] width 9 height 4
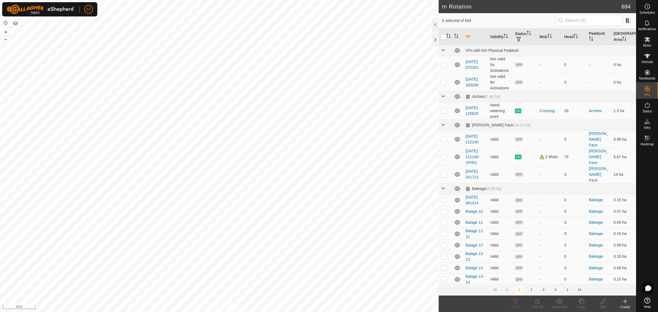
click at [625, 302] on icon at bounding box center [625, 301] width 0 height 4
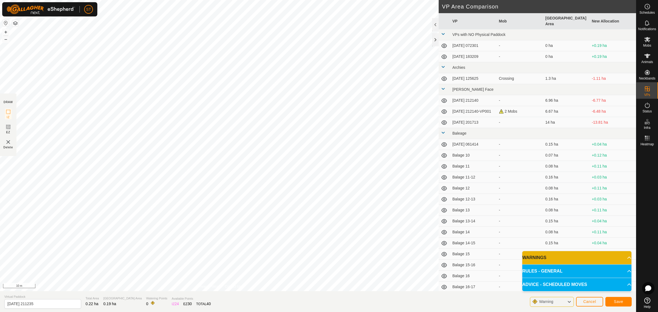
drag, startPoint x: 27, startPoint y: 300, endPoint x: -16, endPoint y: 303, distance: 43.1
click at [0, 303] on html "ST Schedules Notifications Mobs Animals Neckbands VPs Status Infra Heatmap Help…" at bounding box center [329, 156] width 658 height 312
drag, startPoint x: 45, startPoint y: 305, endPoint x: -21, endPoint y: 308, distance: 66.4
click at [0, 308] on html "ST Schedules Notifications Mobs Animals Neckbands VPs Status Infra Heatmap Help…" at bounding box center [329, 156] width 658 height 312
type input "[PERSON_NAME] 16"
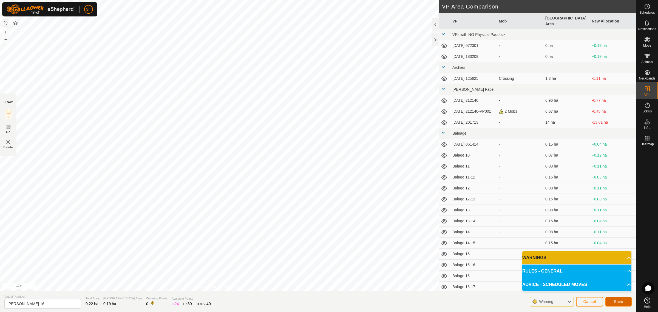
click at [614, 300] on span "Save" at bounding box center [618, 301] width 9 height 4
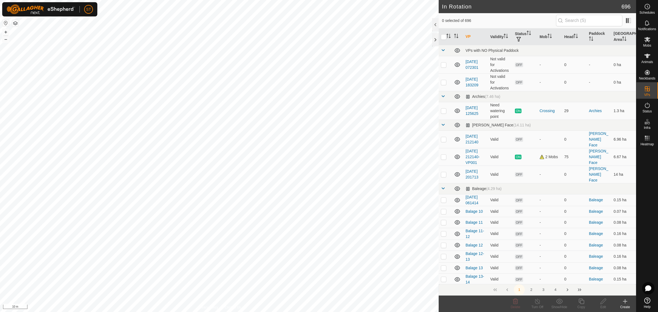
click at [622, 302] on icon at bounding box center [625, 301] width 7 height 7
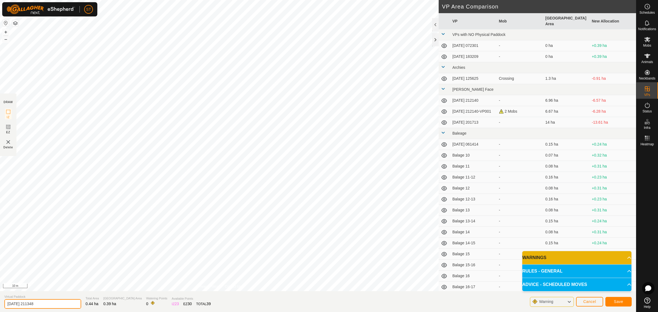
drag, startPoint x: 56, startPoint y: 304, endPoint x: -23, endPoint y: 294, distance: 79.8
click at [0, 294] on html "ST Schedules Notifications Mobs Animals Neckbands VPs Status Infra Heatmap Help…" at bounding box center [329, 156] width 658 height 312
type input "[PERSON_NAME] 15-16"
click at [611, 302] on button "Save" at bounding box center [618, 302] width 26 height 10
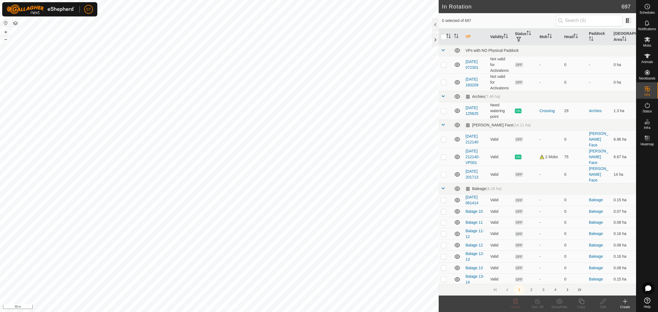
checkbox input "true"
click at [441, 172] on p-checkbox at bounding box center [443, 174] width 5 height 4
drag, startPoint x: 443, startPoint y: 167, endPoint x: 444, endPoint y: 155, distance: 11.8
click at [443, 172] on p-checkbox at bounding box center [443, 174] width 5 height 4
checkbox input "false"
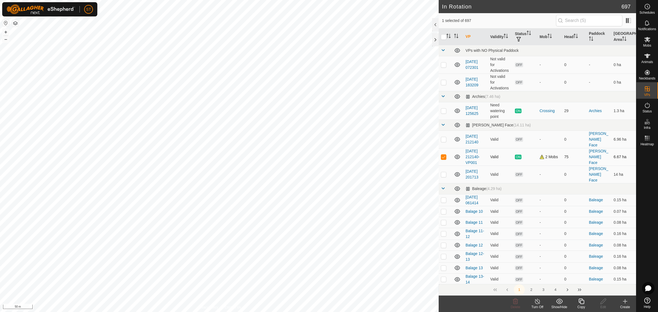
click at [444, 155] on p-checkbox at bounding box center [443, 157] width 5 height 4
checkbox input "false"
click at [444, 137] on p-checkbox at bounding box center [443, 139] width 5 height 4
click at [515, 305] on span "Delete" at bounding box center [516, 307] width 10 height 4
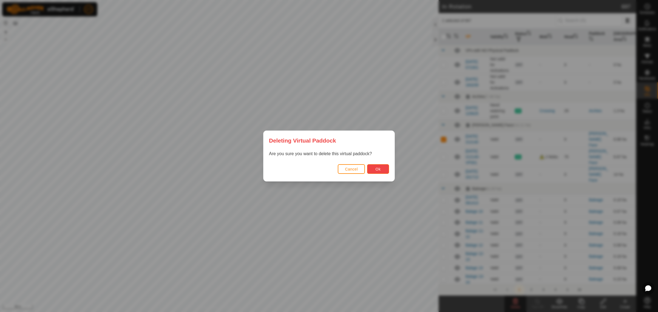
click at [374, 172] on button "Ok" at bounding box center [378, 169] width 22 height 10
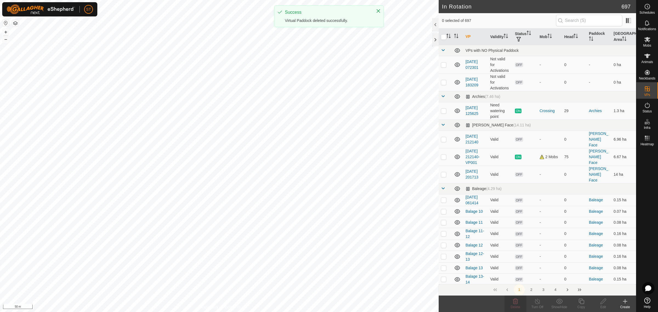
checkbox input "false"
click at [442, 198] on p-checkbox at bounding box center [443, 200] width 5 height 4
checkbox input "true"
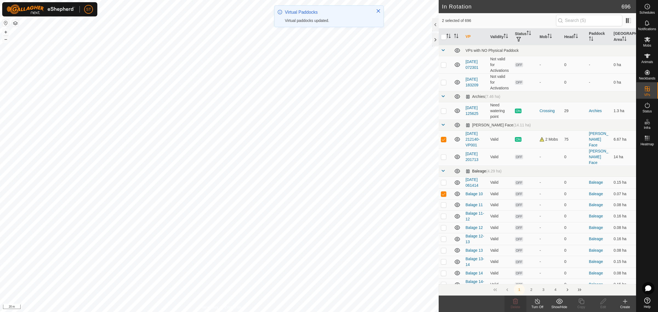
click at [443, 192] on p-checkbox at bounding box center [443, 194] width 5 height 4
checkbox input "false"
click at [443, 139] on p-checkbox at bounding box center [443, 139] width 5 height 4
checkbox input "false"
click at [444, 155] on p-checkbox at bounding box center [443, 157] width 5 height 4
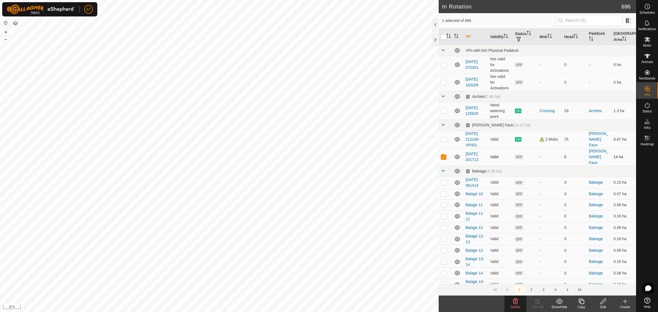
click at [444, 155] on p-checkbox at bounding box center [443, 157] width 5 height 4
checkbox input "false"
click at [442, 139] on p-checkbox at bounding box center [443, 139] width 5 height 4
checkbox input "false"
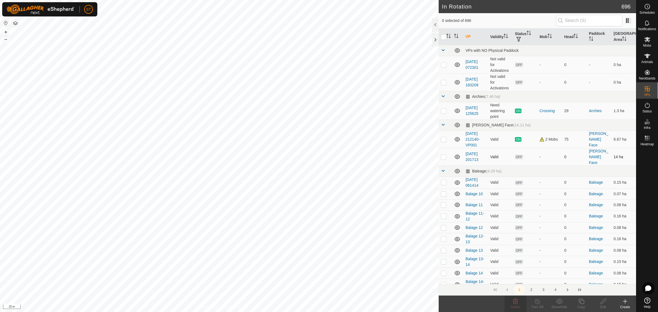
click at [443, 155] on p-checkbox at bounding box center [443, 157] width 5 height 4
checkbox input "false"
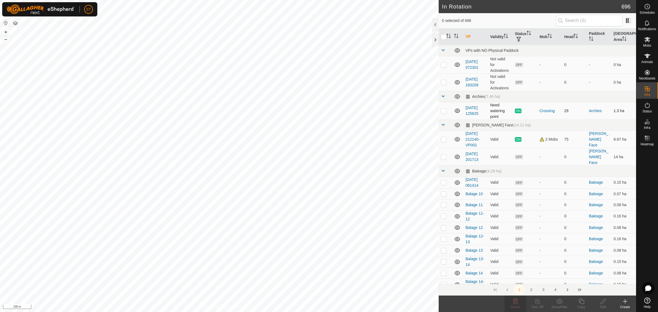
click at [443, 110] on p-checkbox at bounding box center [443, 111] width 5 height 4
click at [442, 110] on p-checkbox at bounding box center [443, 111] width 5 height 4
checkbox input "false"
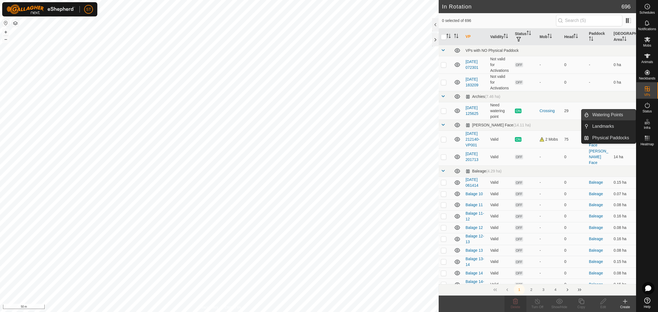
click at [606, 114] on link "Watering Points" at bounding box center [612, 114] width 47 height 11
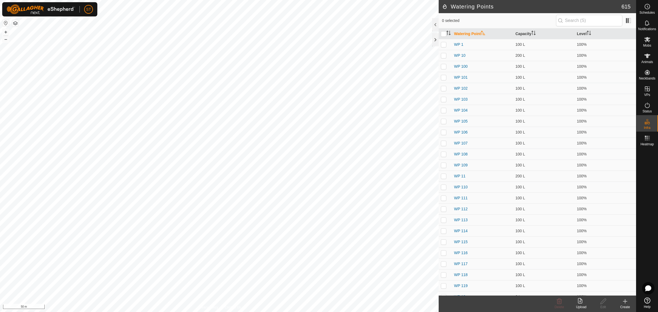
click at [626, 301] on icon at bounding box center [625, 301] width 4 height 0
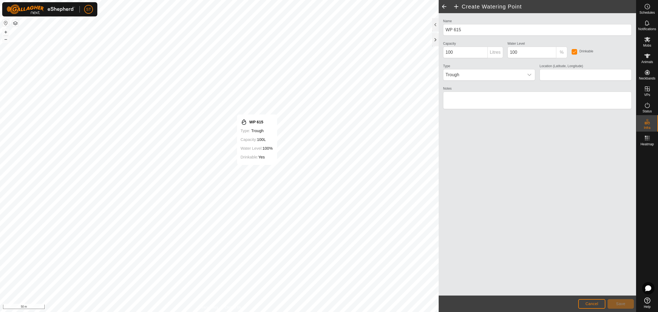
type input "-45.347592, 170.590731"
click at [618, 304] on span "Save" at bounding box center [620, 303] width 9 height 4
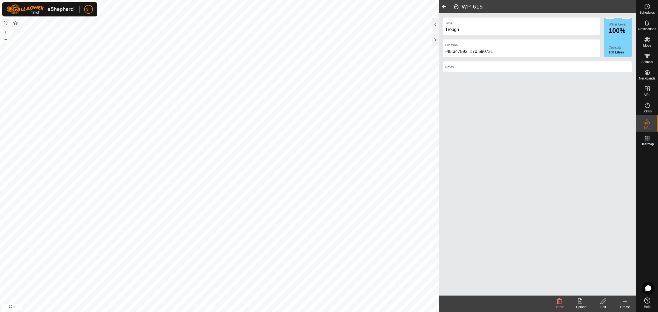
click at [628, 303] on icon at bounding box center [625, 301] width 7 height 7
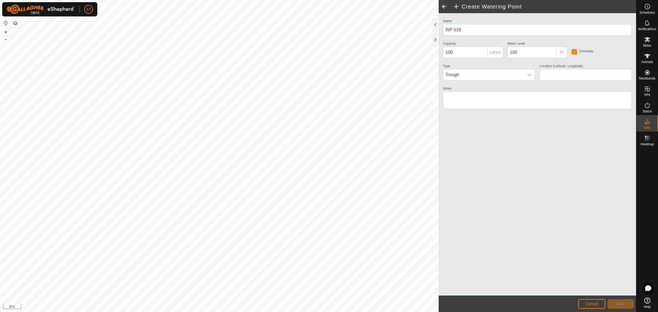
type input "-45.346103, 170.601628"
click at [621, 302] on span "Save" at bounding box center [620, 303] width 9 height 4
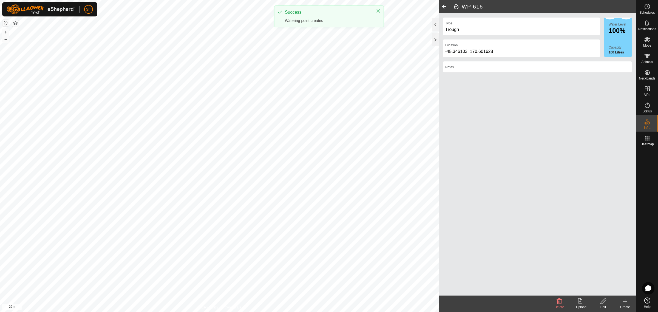
click at [624, 302] on icon at bounding box center [625, 301] width 7 height 7
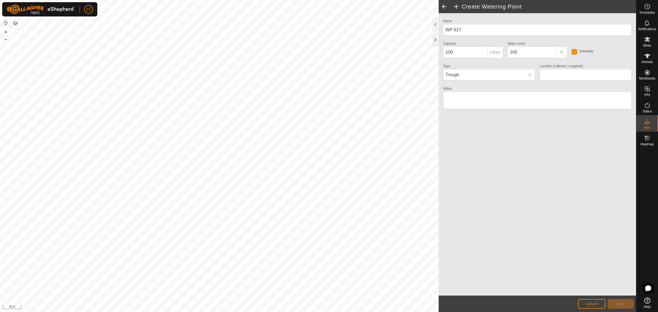
type input "-45.346178, 170.601298"
click at [619, 303] on span "Save" at bounding box center [620, 303] width 9 height 4
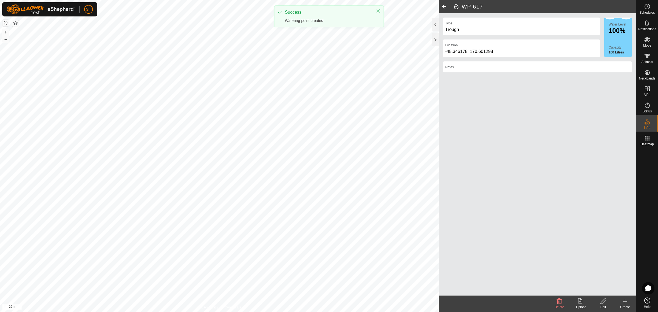
click at [626, 303] on icon at bounding box center [625, 301] width 7 height 7
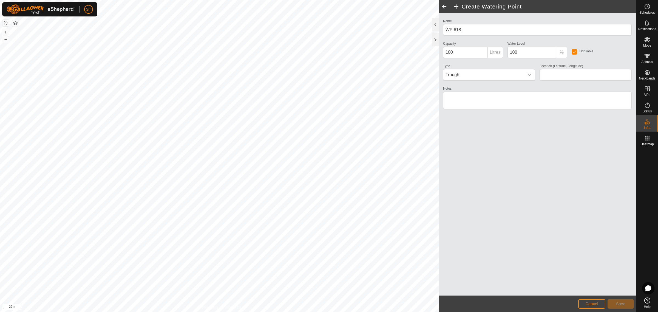
type input "-45.346242, 170.600988"
click at [623, 302] on span "Save" at bounding box center [620, 303] width 9 height 4
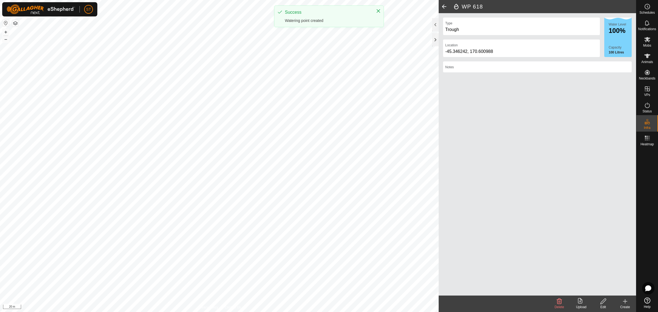
click at [625, 302] on icon at bounding box center [625, 301] width 7 height 7
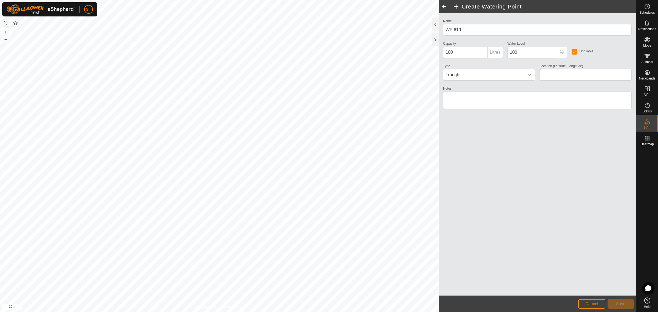
type input "-45.346321, 170.600688"
click at [623, 304] on span "Save" at bounding box center [620, 303] width 9 height 4
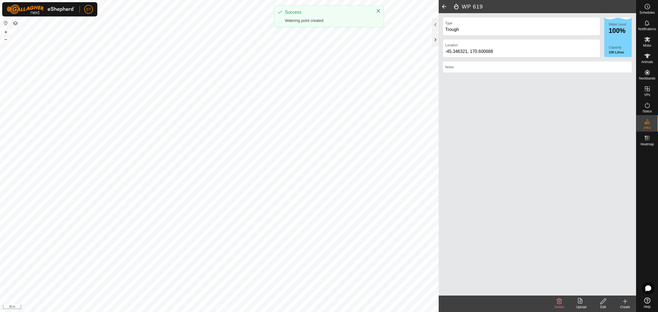
click at [624, 304] on icon at bounding box center [625, 301] width 7 height 7
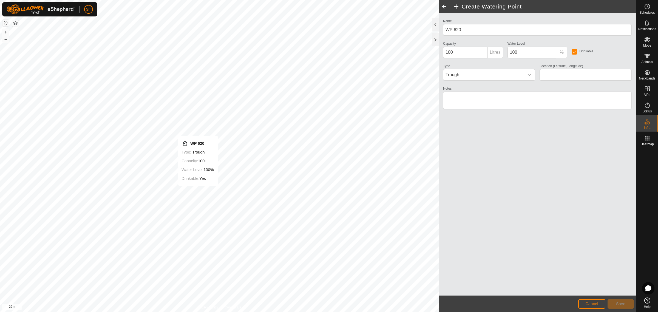
type input "-45.346436, 170.600388"
click at [622, 303] on span "Save" at bounding box center [620, 303] width 9 height 4
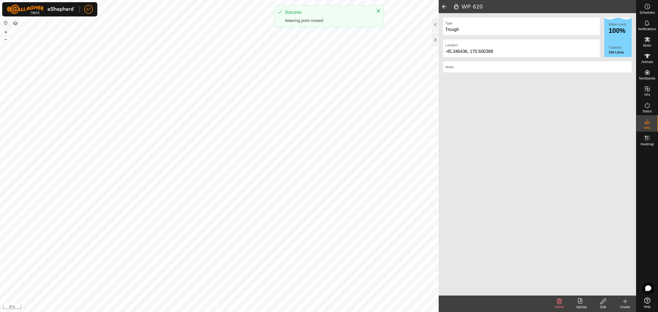
click at [623, 302] on icon at bounding box center [625, 301] width 7 height 7
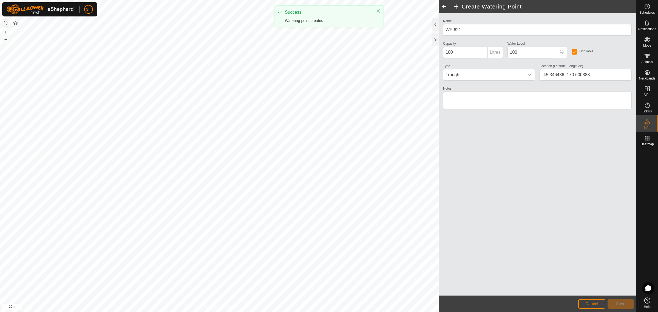
type input "WP 620"
type input "-45.346607, 170.600034"
click at [618, 303] on span "Save" at bounding box center [620, 303] width 9 height 4
click at [622, 302] on span "Save" at bounding box center [620, 303] width 9 height 4
click at [592, 304] on span "Cancel" at bounding box center [591, 303] width 13 height 4
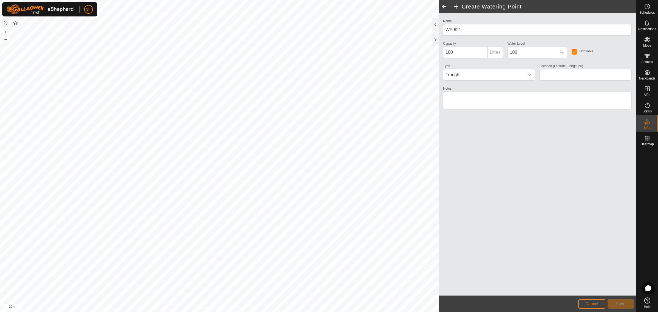
type input "-45.346627, 170.600034"
click at [614, 303] on button "Save" at bounding box center [620, 304] width 26 height 10
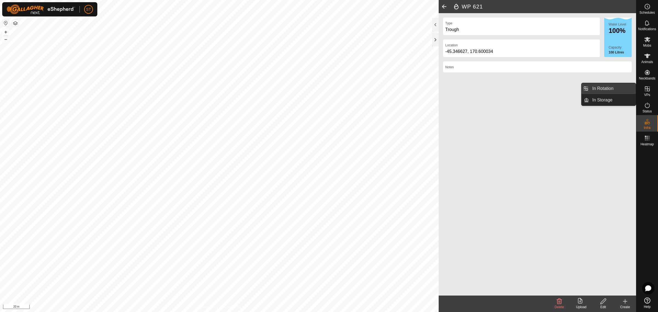
click at [606, 87] on link "In Rotation" at bounding box center [612, 88] width 47 height 11
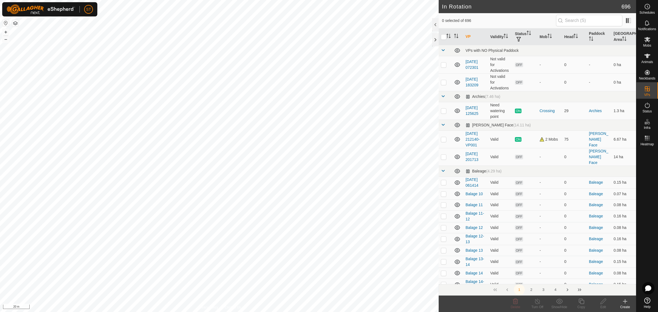
checkbox input "true"
checkbox input "false"
click at [515, 300] on icon at bounding box center [515, 301] width 7 height 7
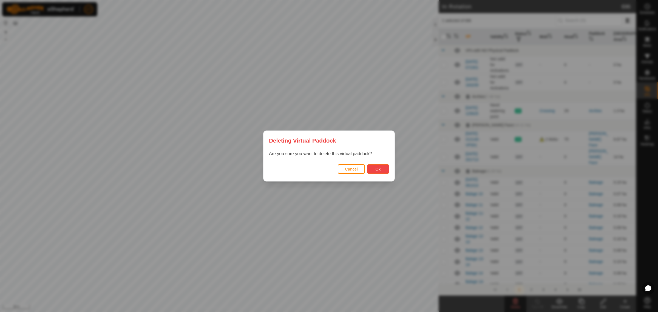
click at [375, 169] on span "Ok" at bounding box center [377, 169] width 5 height 4
checkbox input "false"
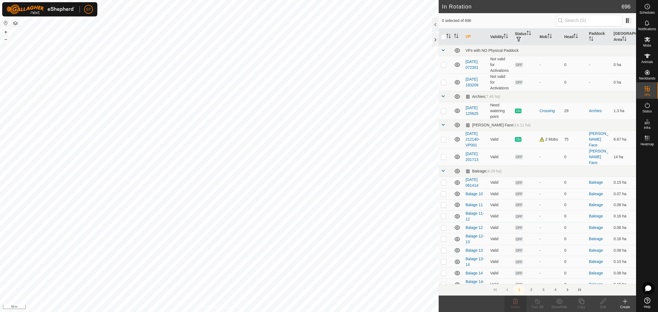
click at [204, 0] on html "ST Schedules Notifications Mobs Animals Neckbands VPs Status Infra Heatmap Help…" at bounding box center [329, 156] width 658 height 312
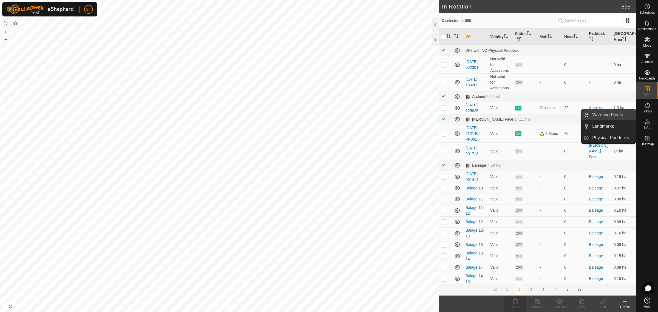
click at [599, 115] on span "Watering Points" at bounding box center [607, 115] width 31 height 7
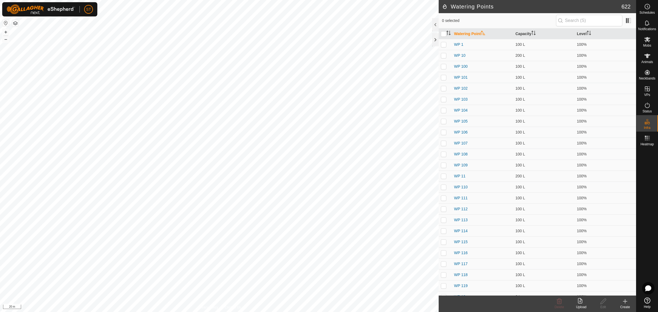
click at [625, 303] on icon at bounding box center [625, 301] width 7 height 7
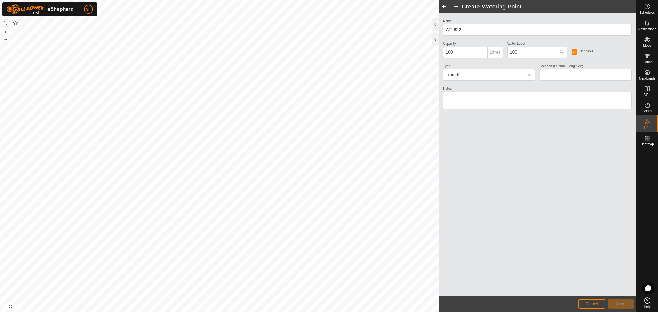
type input "-45.349799, 170.620673"
click at [619, 303] on span "Save" at bounding box center [620, 303] width 9 height 4
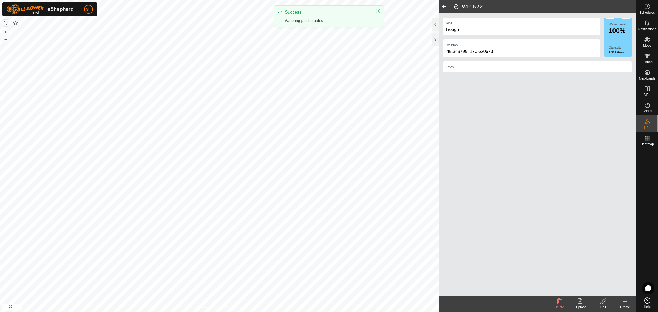
click at [624, 301] on icon at bounding box center [625, 301] width 4 height 0
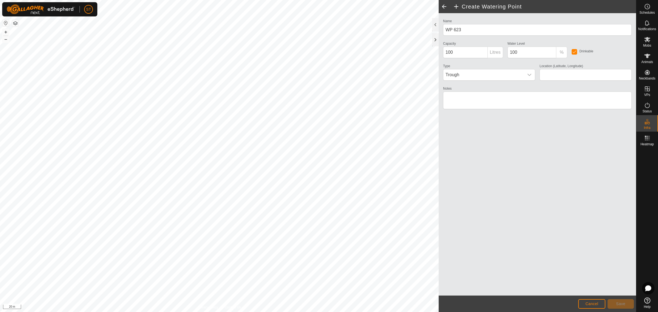
type input "-45.349666, 170.620698"
click at [615, 305] on button "Save" at bounding box center [620, 304] width 26 height 10
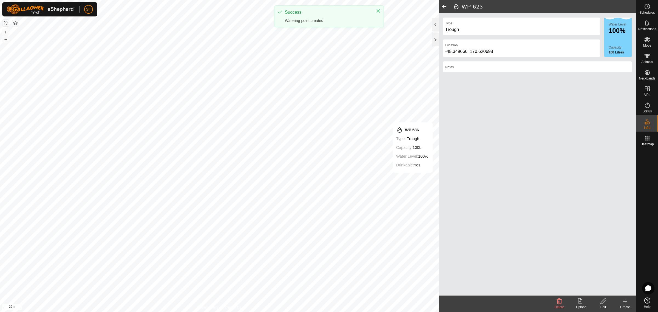
click at [626, 304] on icon at bounding box center [625, 301] width 7 height 7
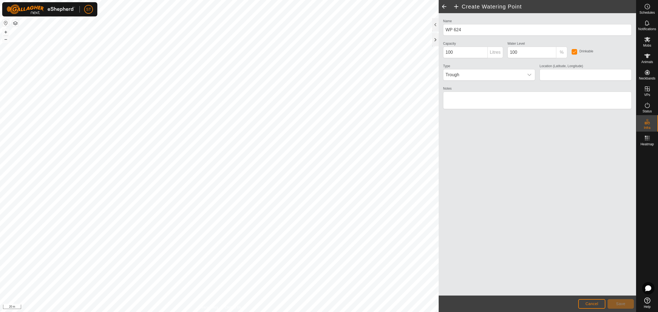
type input "-45.349526, 170.620717"
click at [623, 304] on span "Save" at bounding box center [620, 303] width 9 height 4
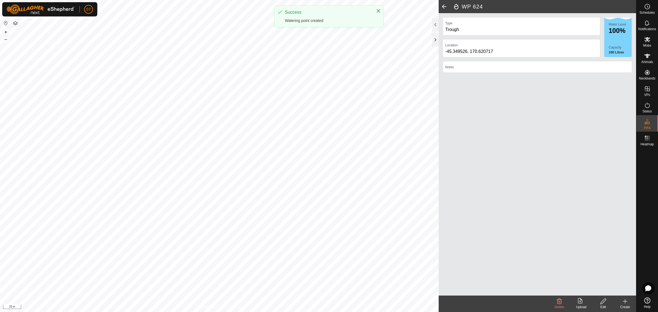
click at [622, 303] on icon at bounding box center [625, 301] width 7 height 7
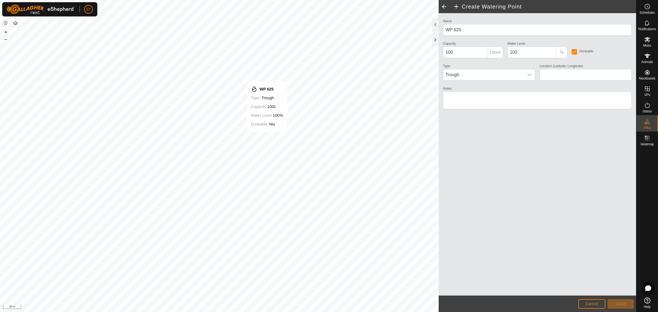
type input "-45.349399, 170.620737"
click at [614, 301] on button "Save" at bounding box center [620, 304] width 26 height 10
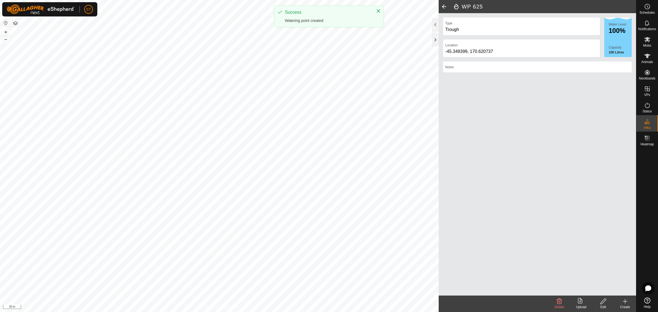
click at [624, 304] on icon at bounding box center [625, 301] width 7 height 7
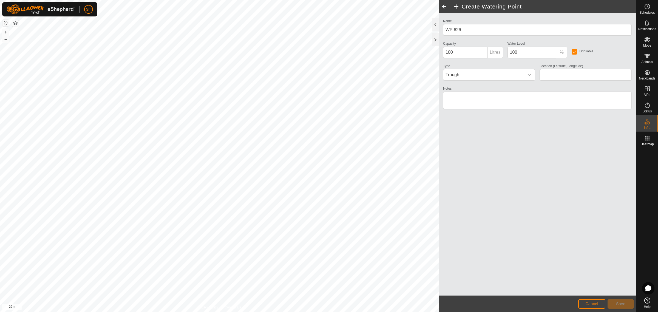
type input "-45.349276, 170.620756"
click at [616, 301] on button "Save" at bounding box center [620, 304] width 26 height 10
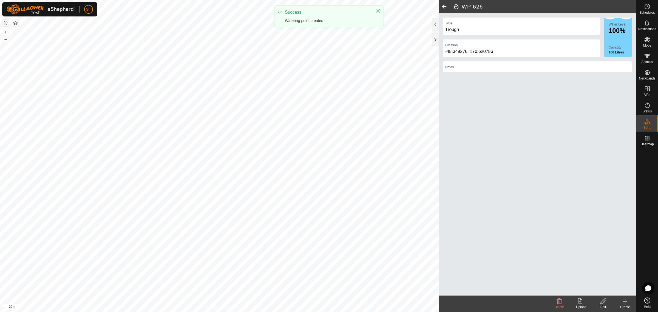
click at [622, 302] on icon at bounding box center [625, 301] width 7 height 7
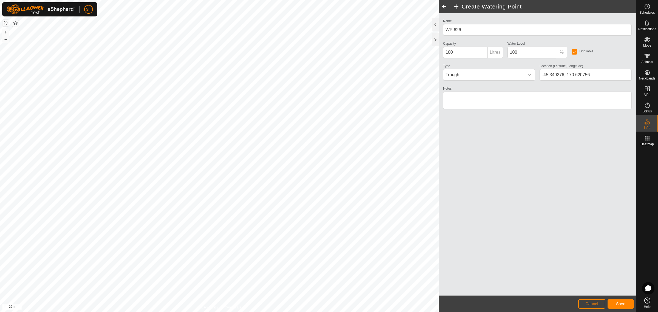
type input "-45.349150, 170.620775"
click at [620, 304] on span "Save" at bounding box center [620, 303] width 9 height 4
click at [588, 304] on span "Cancel" at bounding box center [591, 303] width 13 height 4
